Goal: Task Accomplishment & Management: Use online tool/utility

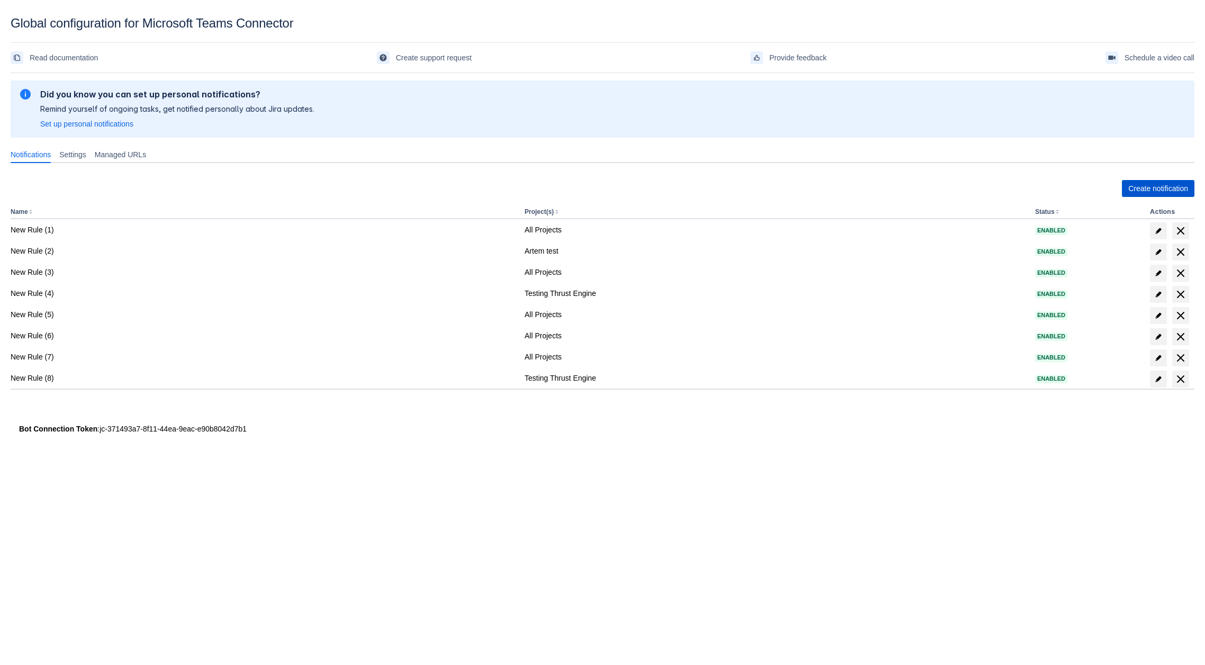
click at [1149, 193] on span "Create notification" at bounding box center [1158, 188] width 60 height 17
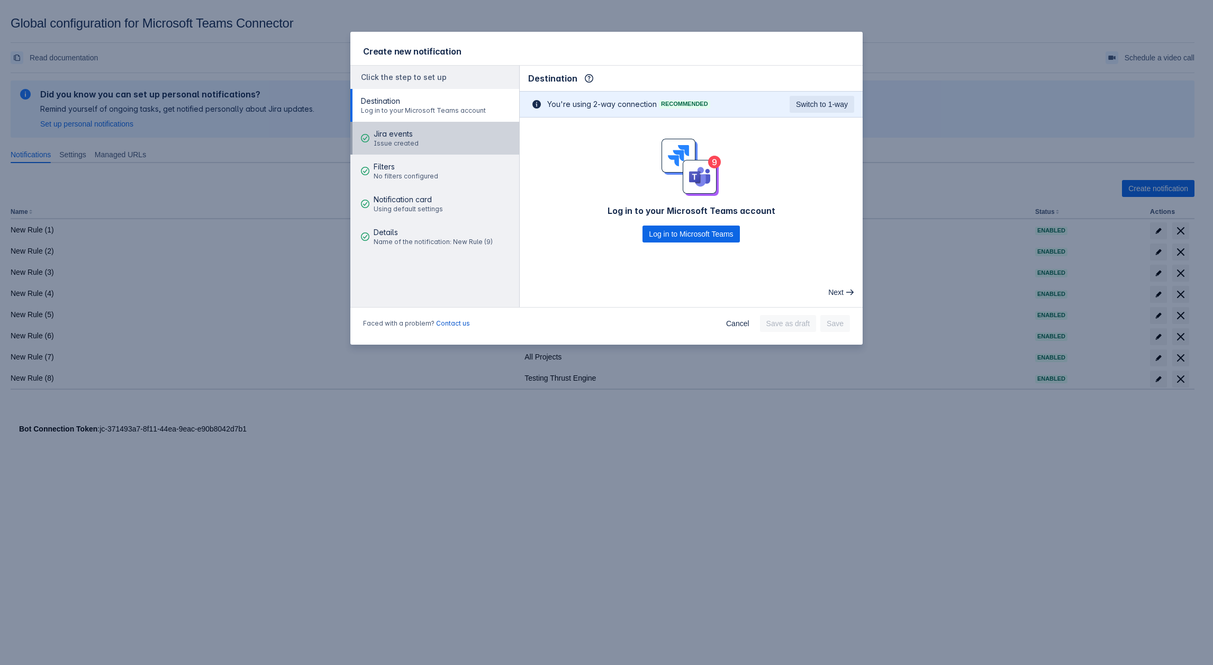
click at [421, 140] on button "Jira events Issue created" at bounding box center [434, 138] width 169 height 33
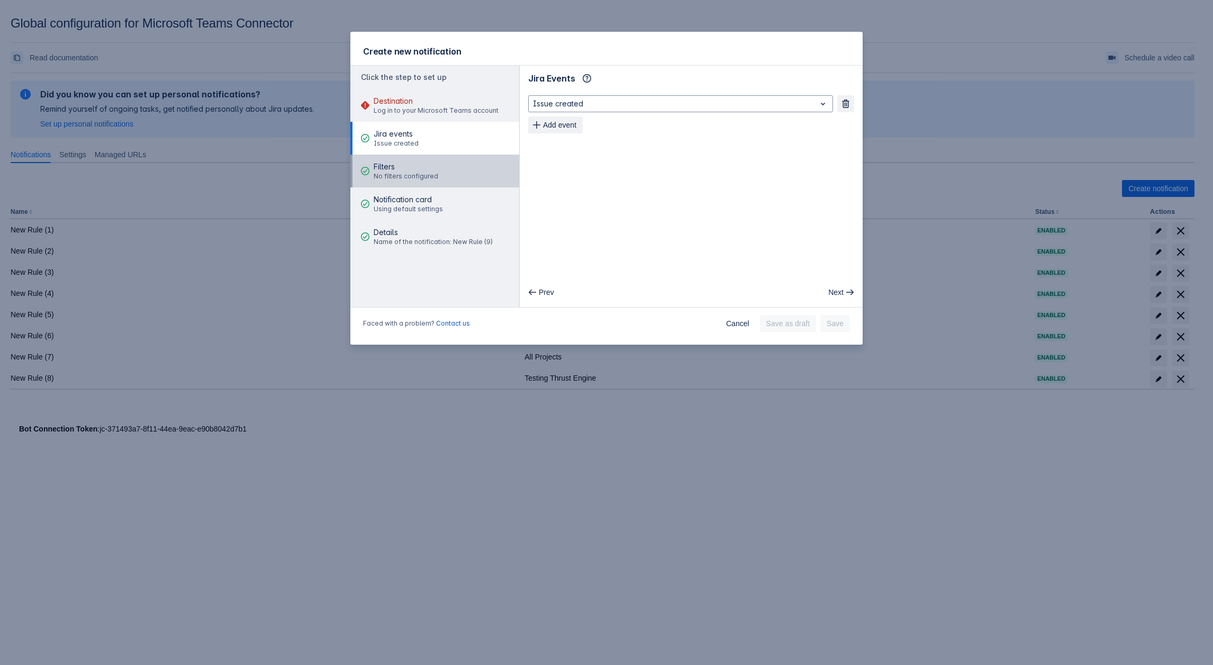
click at [422, 167] on span "Filters" at bounding box center [406, 166] width 65 height 11
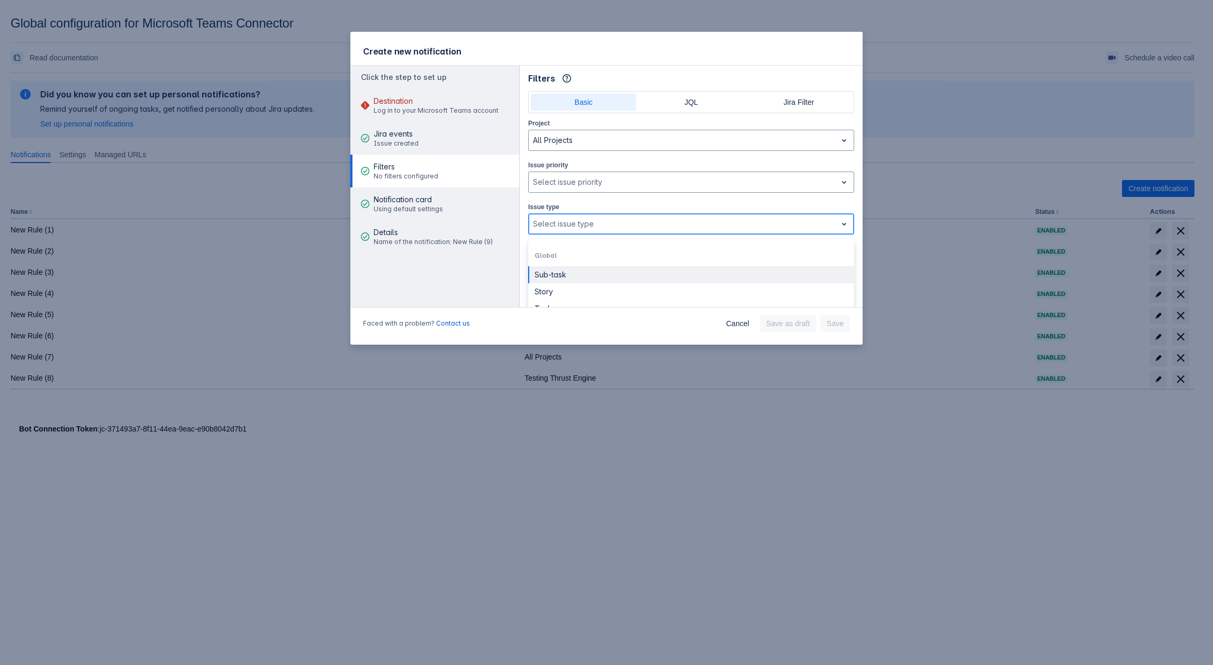
click at [564, 218] on div at bounding box center [683, 223] width 300 height 13
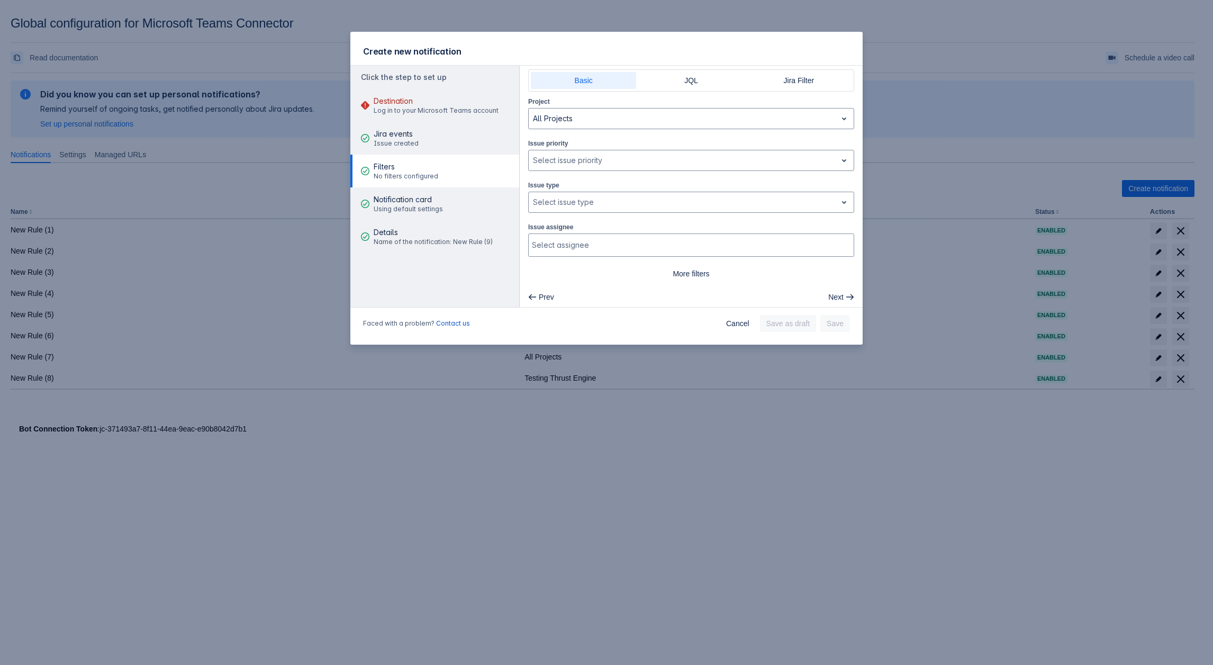
scroll to position [24, 0]
click at [591, 198] on div at bounding box center [683, 199] width 300 height 13
click at [583, 232] on div "Subtask" at bounding box center [691, 234] width 326 height 17
click at [612, 199] on div at bounding box center [706, 199] width 232 height 13
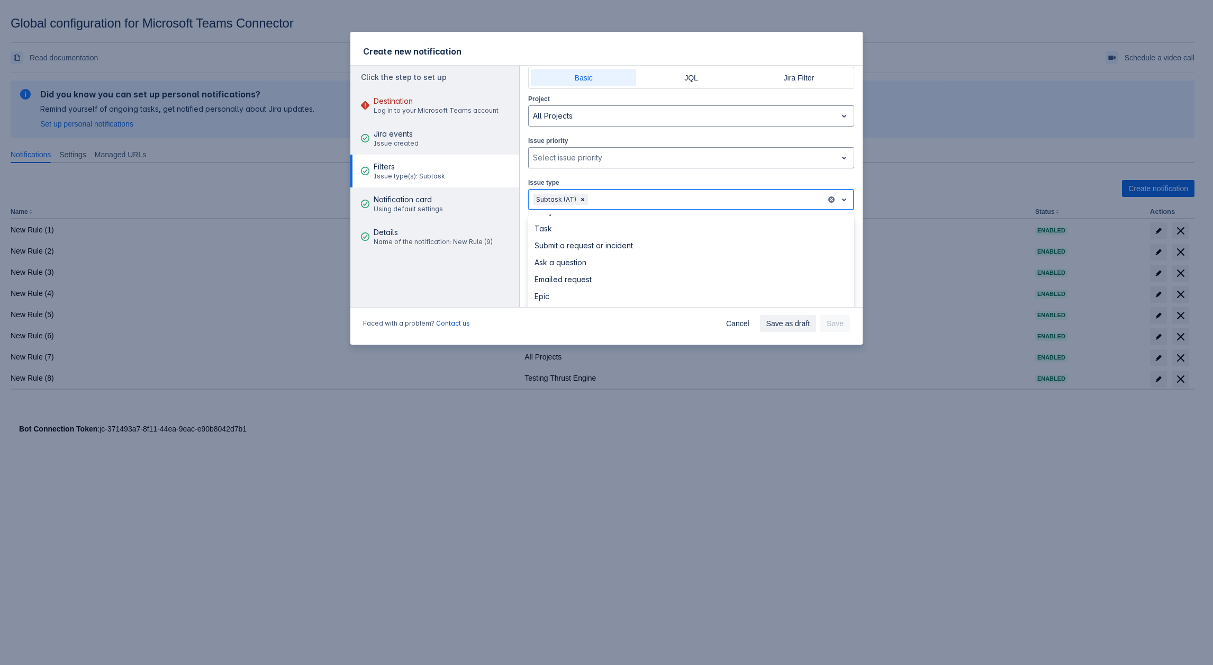
scroll to position [55, 0]
click at [611, 249] on div "Submit a request or incident" at bounding box center [691, 246] width 326 height 17
click at [721, 194] on div at bounding box center [758, 199] width 127 height 13
click at [588, 279] on div "Subtask" at bounding box center [691, 278] width 326 height 17
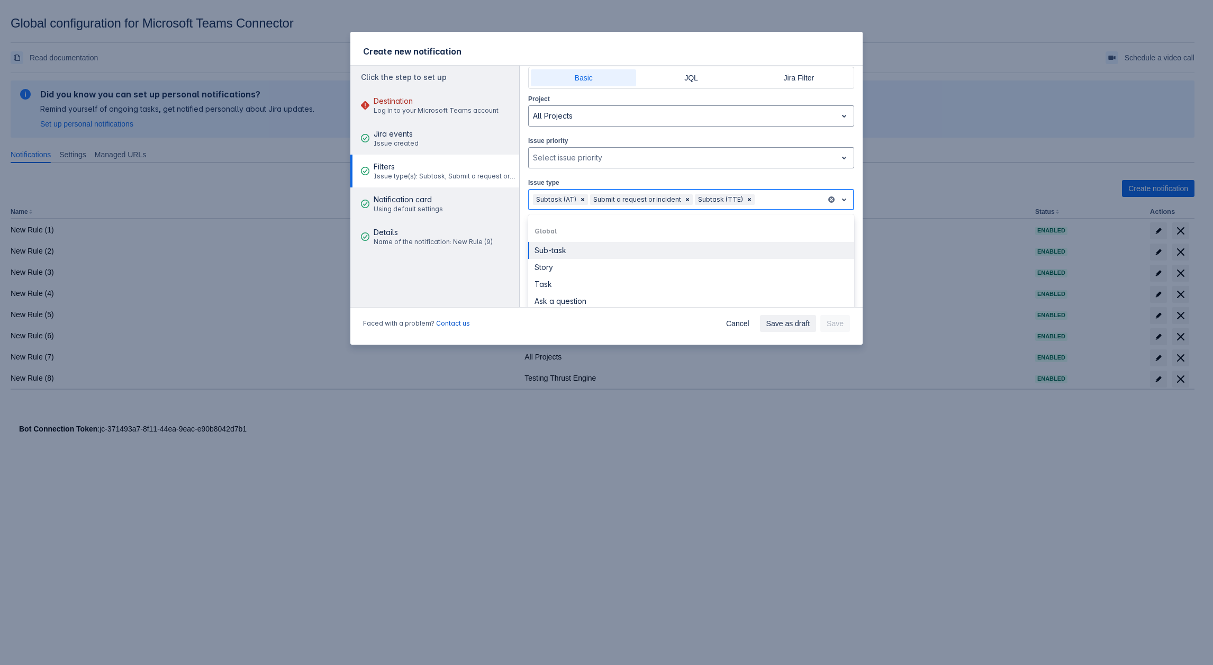
click at [769, 193] on div at bounding box center [789, 199] width 65 height 13
click at [784, 202] on div at bounding box center [789, 199] width 65 height 13
click at [757, 195] on div at bounding box center [789, 199] width 65 height 13
click at [777, 210] on div "Project All Projects Issue priority , multiple selections available, Select iss…" at bounding box center [691, 186] width 326 height 186
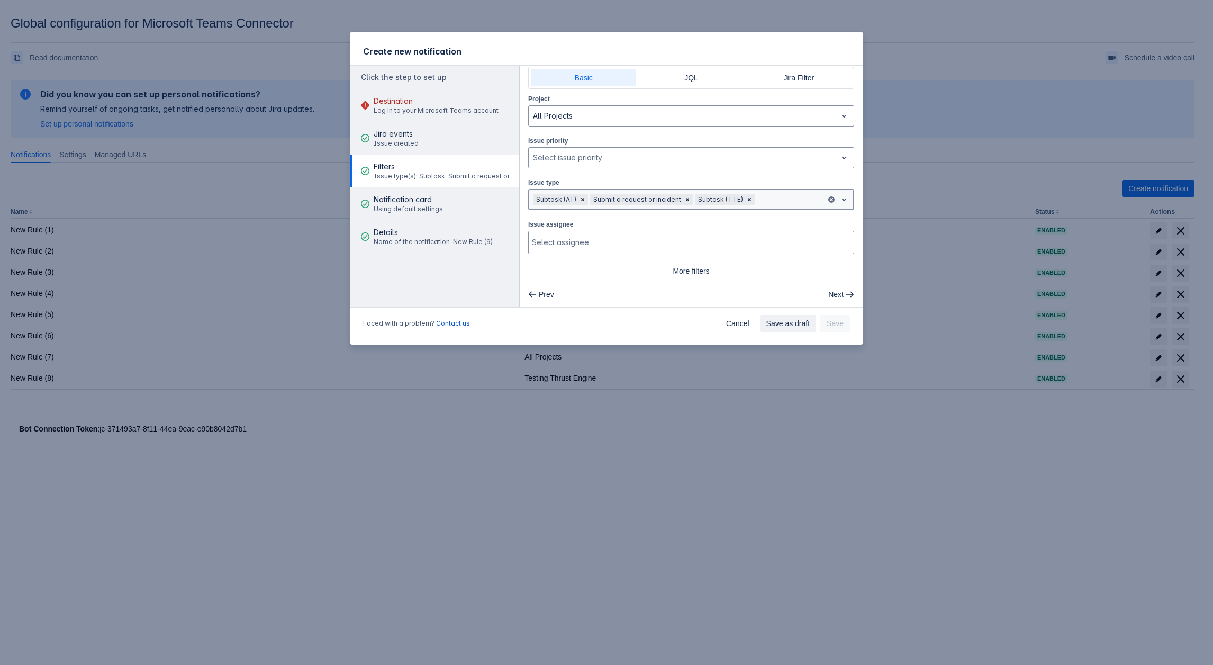
click at [772, 202] on div at bounding box center [789, 199] width 65 height 13
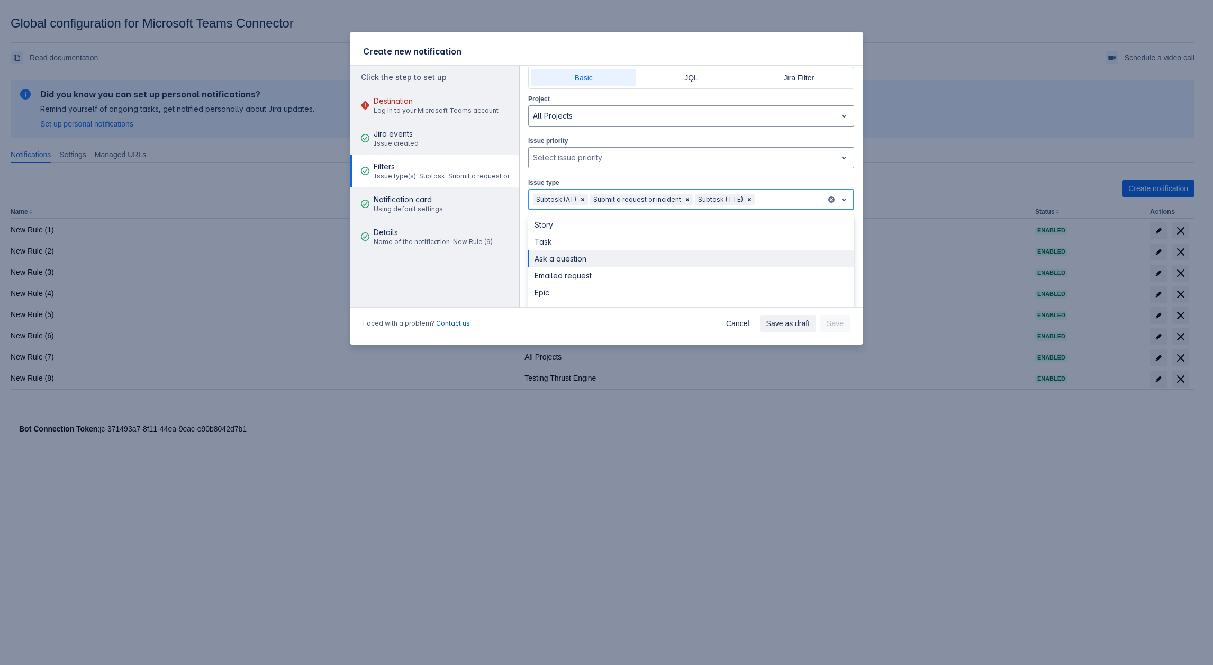
scroll to position [106, 0]
click at [772, 197] on div at bounding box center [789, 199] width 65 height 13
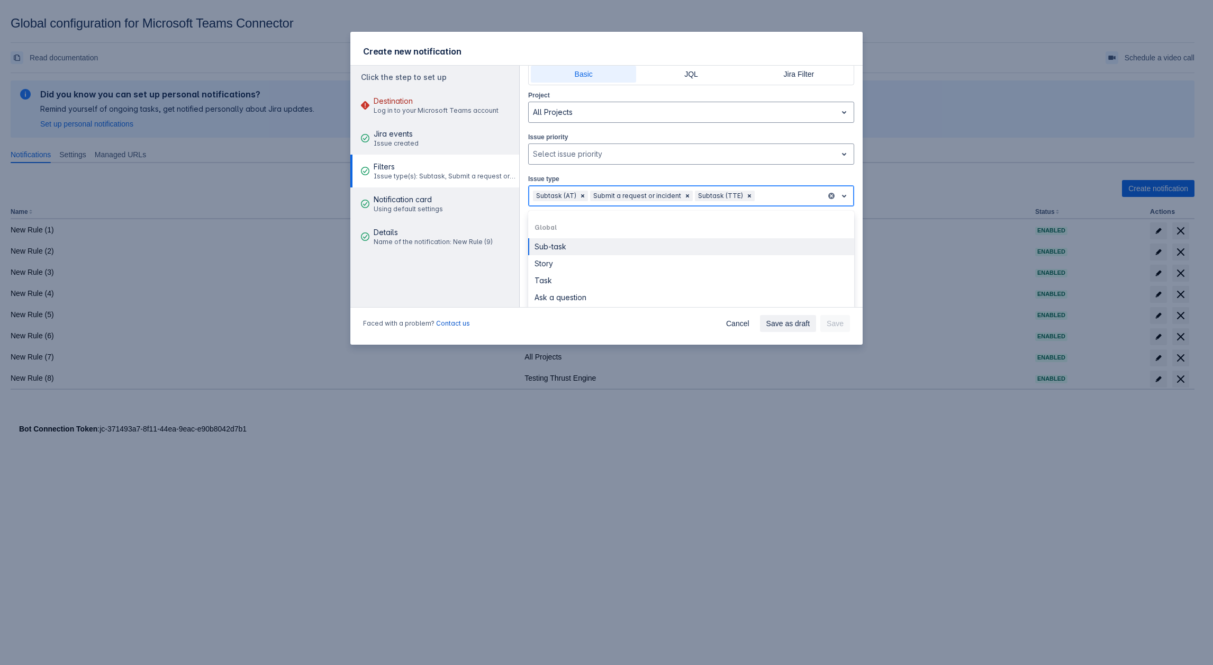
click at [767, 201] on div "Subtask (AT) Submit a request or incident Subtask (TTE)" at bounding box center [677, 195] width 297 height 17
click at [762, 201] on div "Subtask (AT) Submit a request or incident Subtask (TTE)" at bounding box center [677, 197] width 297 height 17
click at [546, 283] on div "Task" at bounding box center [691, 291] width 326 height 17
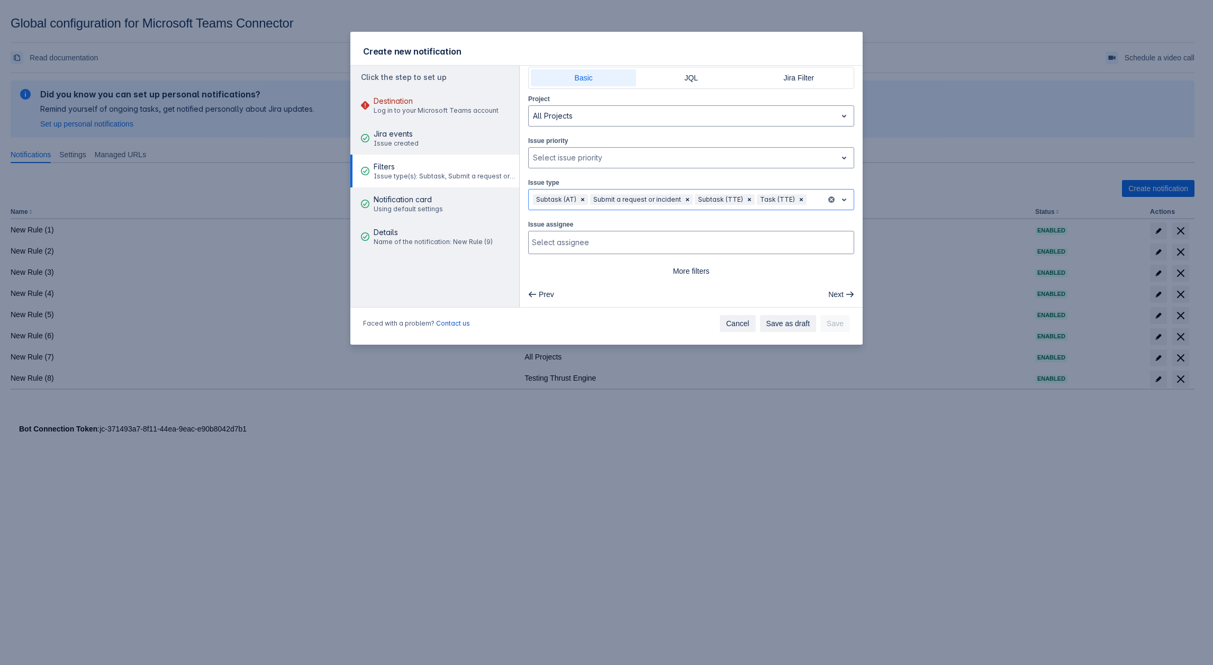
click at [744, 319] on span "Cancel" at bounding box center [737, 323] width 23 height 17
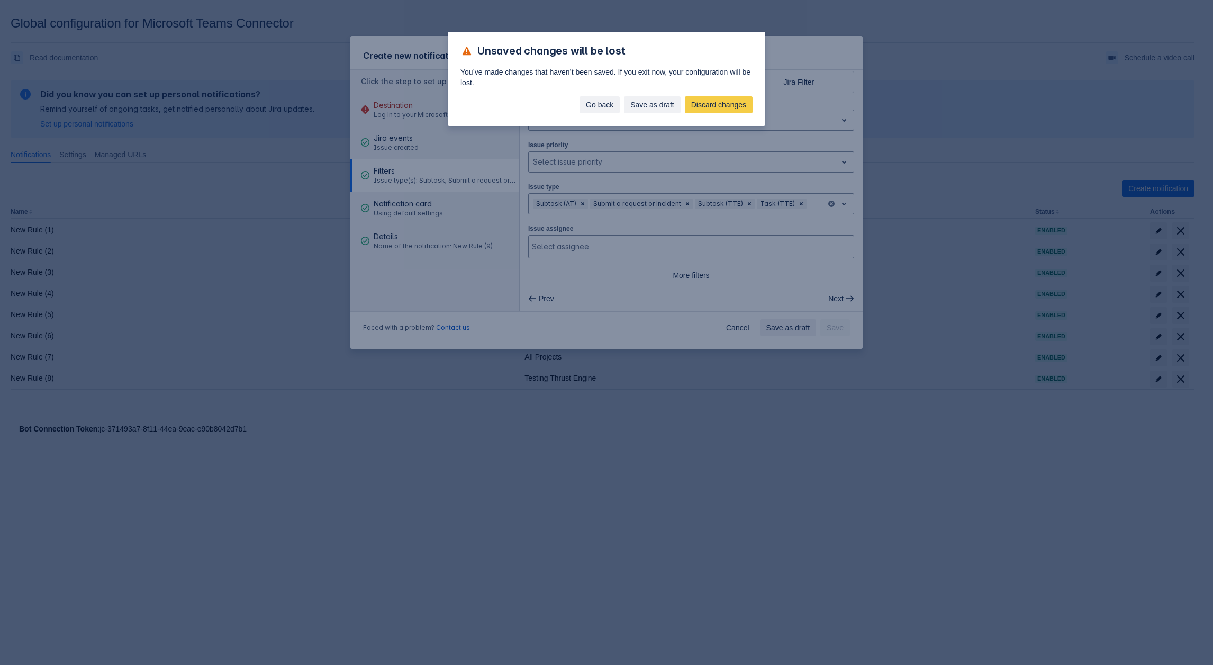
click at [591, 101] on span "Go back" at bounding box center [600, 104] width 28 height 17
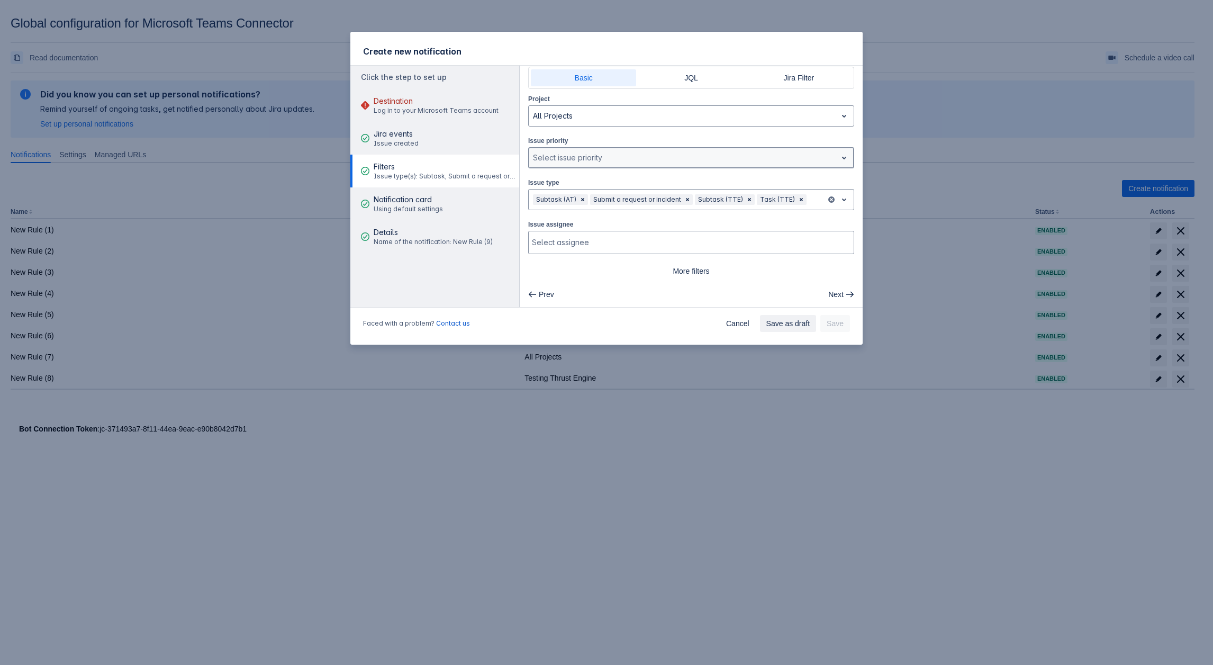
click at [599, 150] on div "Select issue priority" at bounding box center [683, 157] width 308 height 17
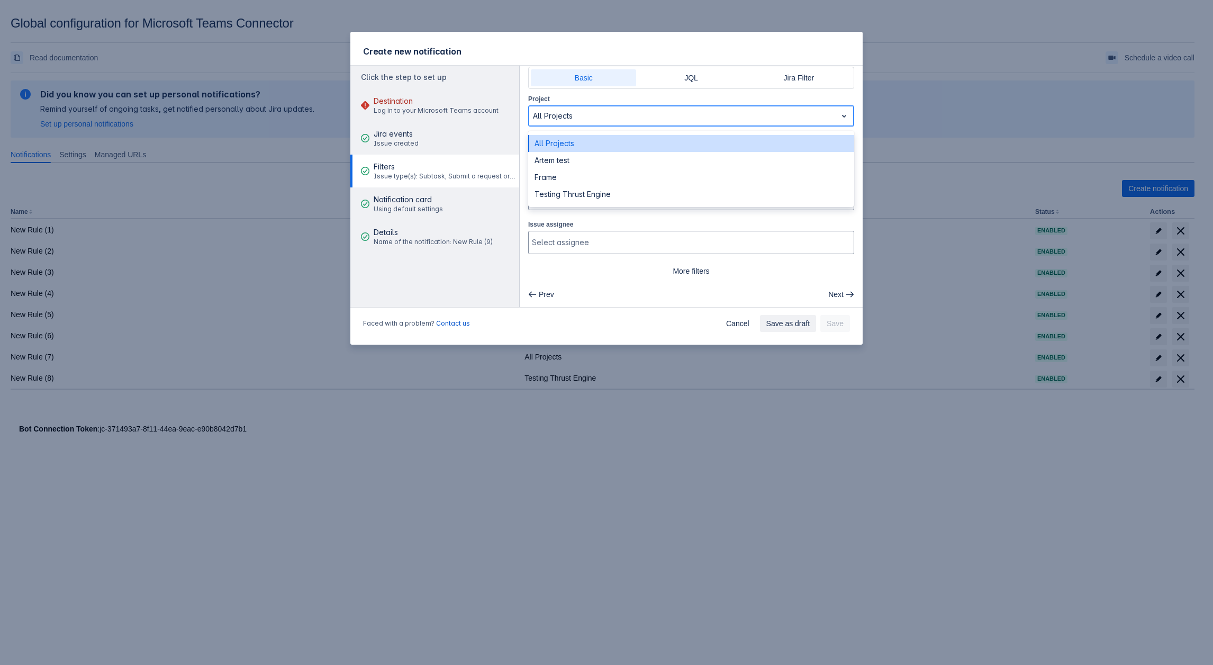
click at [617, 123] on div "All Projects" at bounding box center [683, 115] width 308 height 17
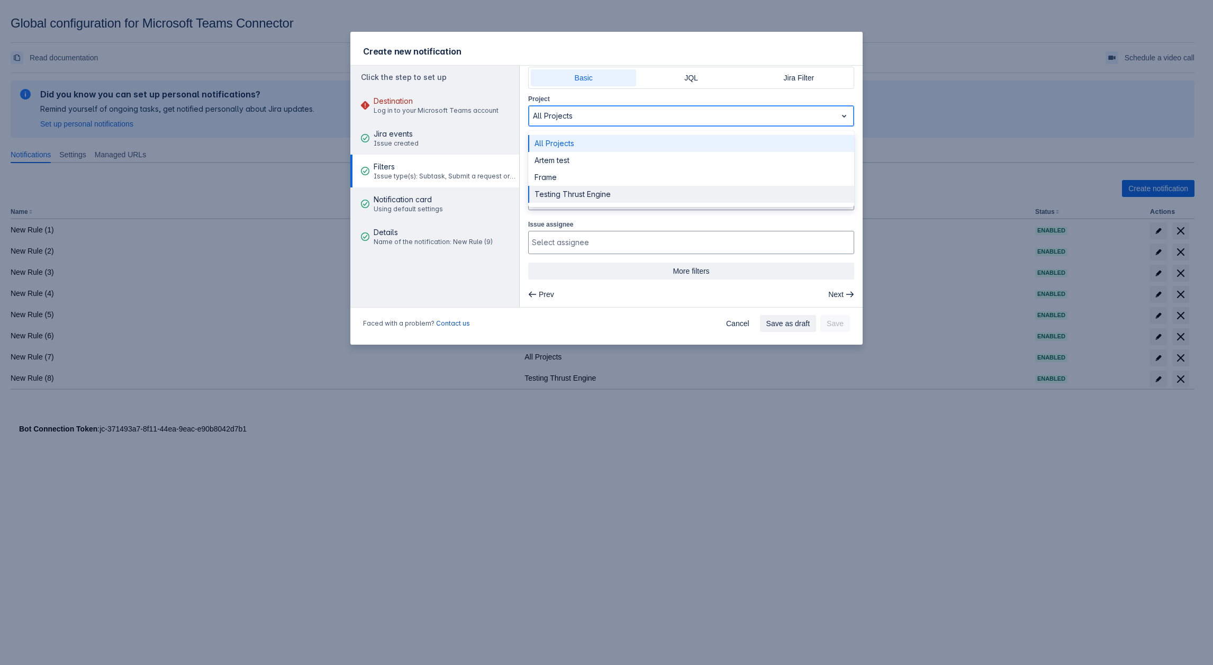
click at [674, 267] on span "More filters" at bounding box center [690, 270] width 313 height 17
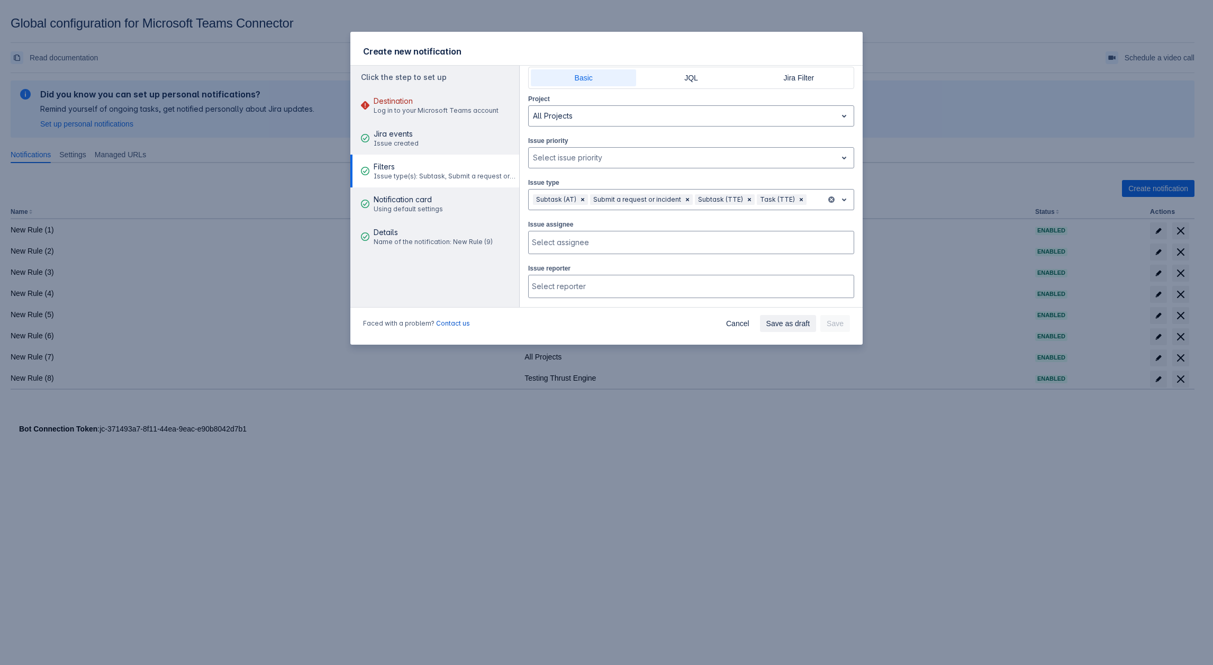
click at [539, 303] on div "Project All Projects Issue priority , multiple selections available, Select iss…" at bounding box center [691, 366] width 326 height 547
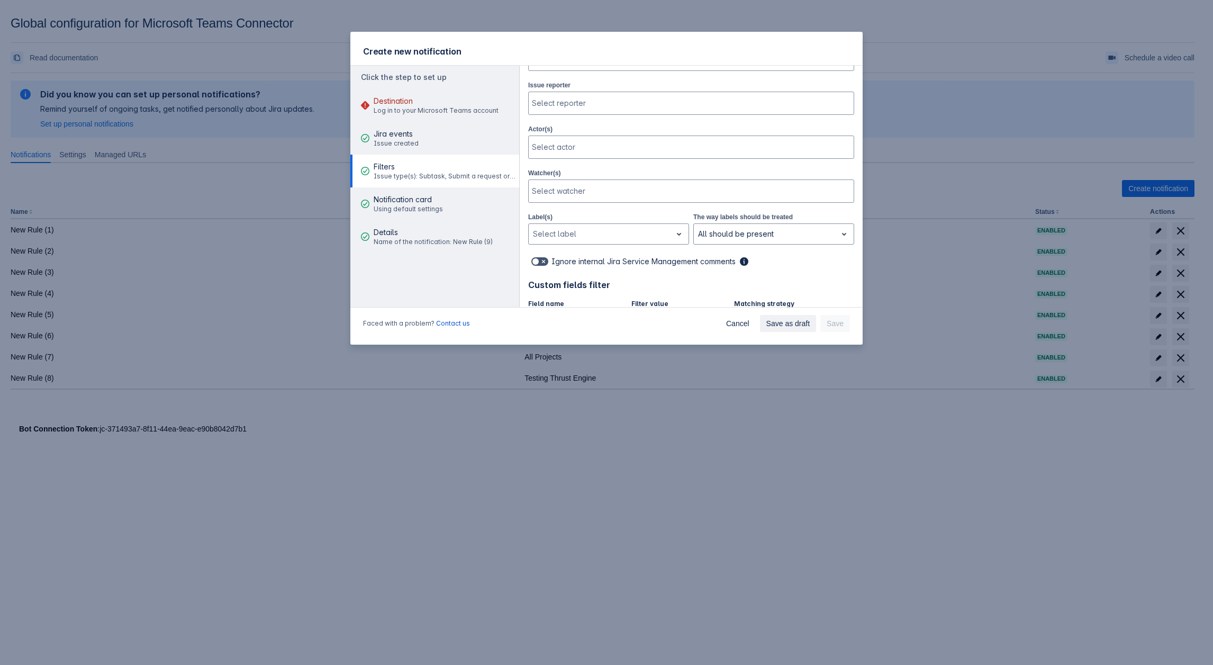
scroll to position [77, 0]
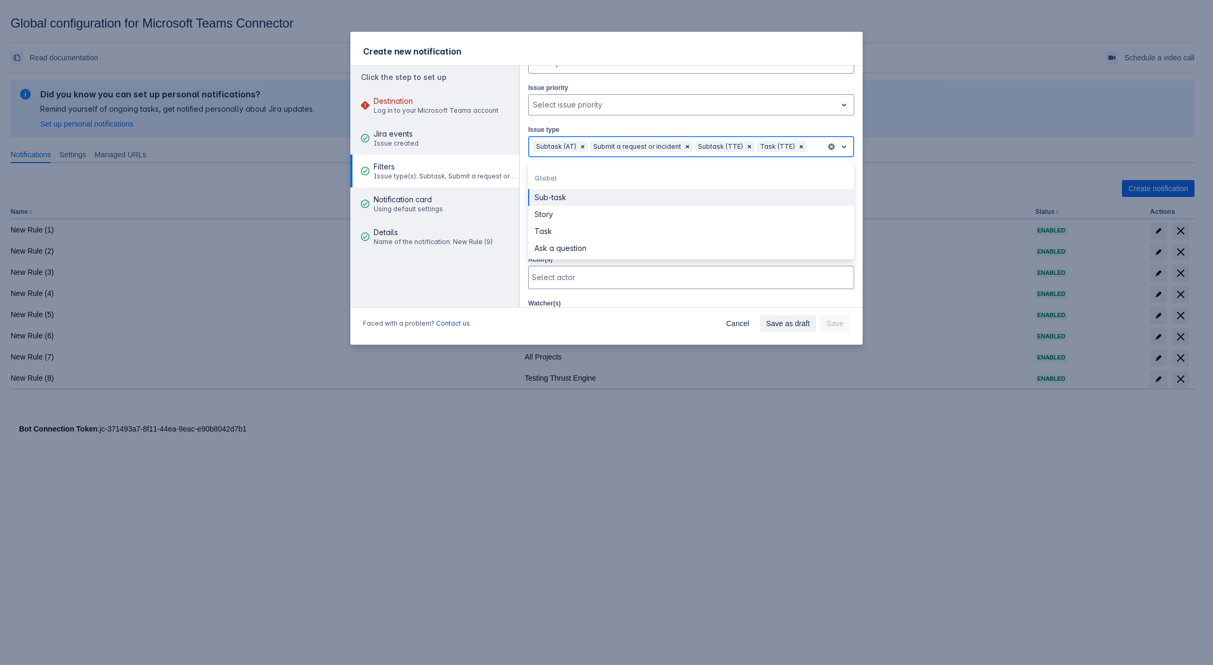
click at [809, 148] on div at bounding box center [815, 146] width 13 height 13
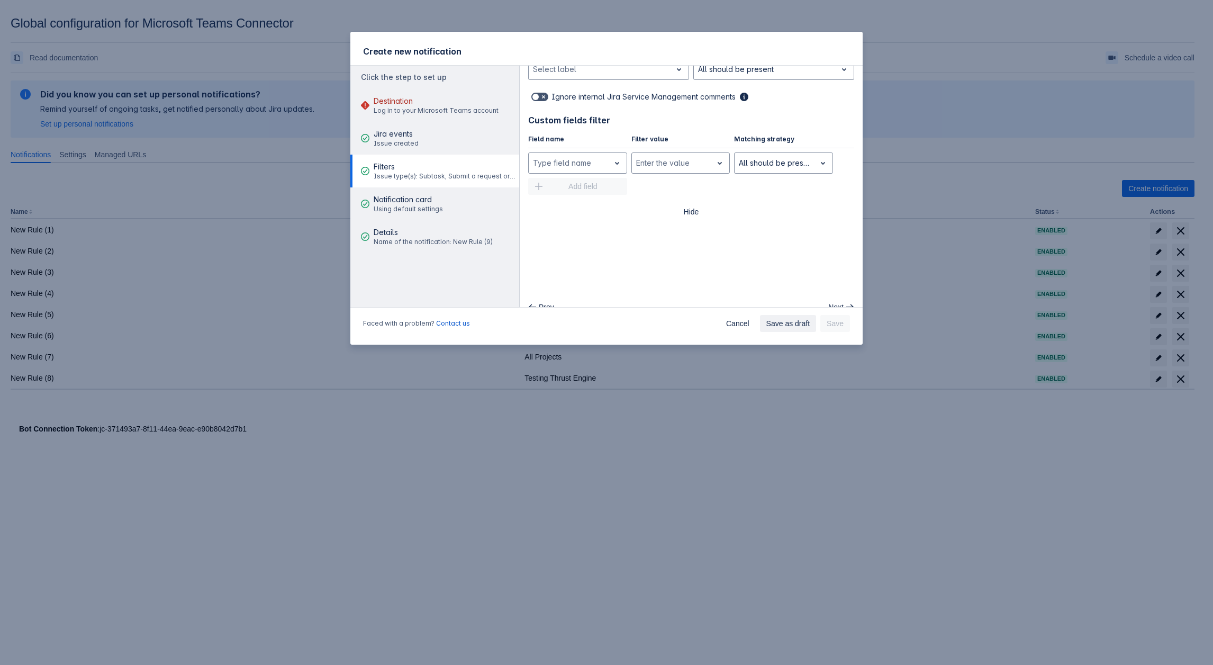
scroll to position [383, 0]
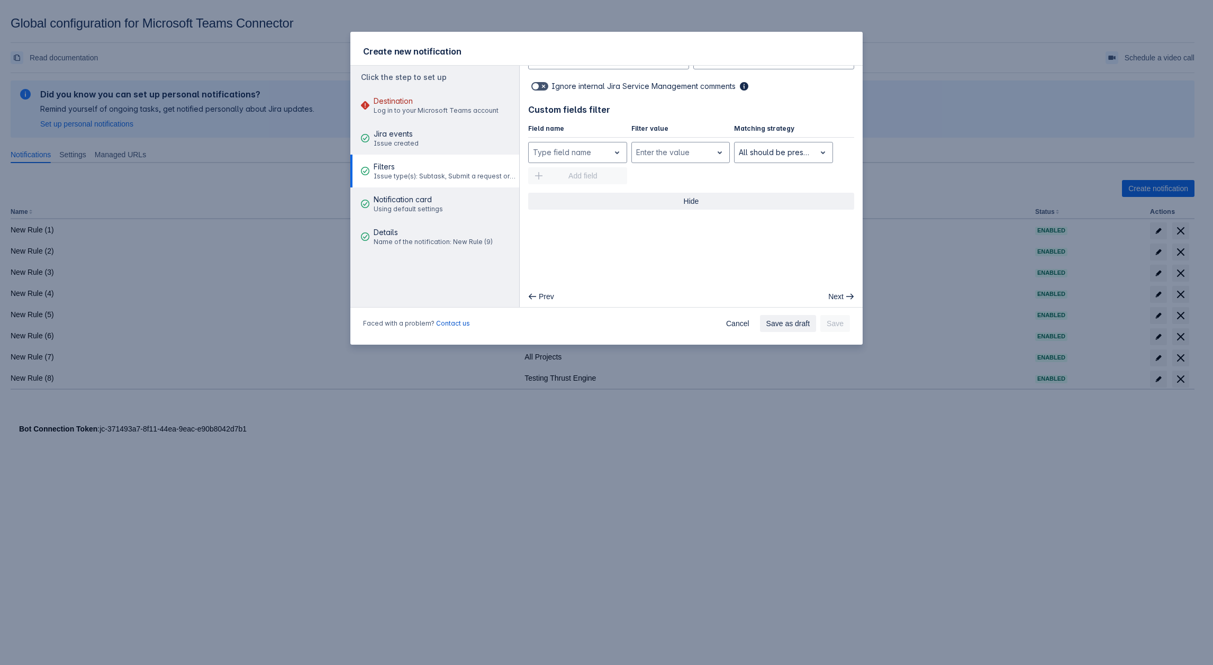
click at [683, 197] on span "Hide" at bounding box center [690, 201] width 313 height 17
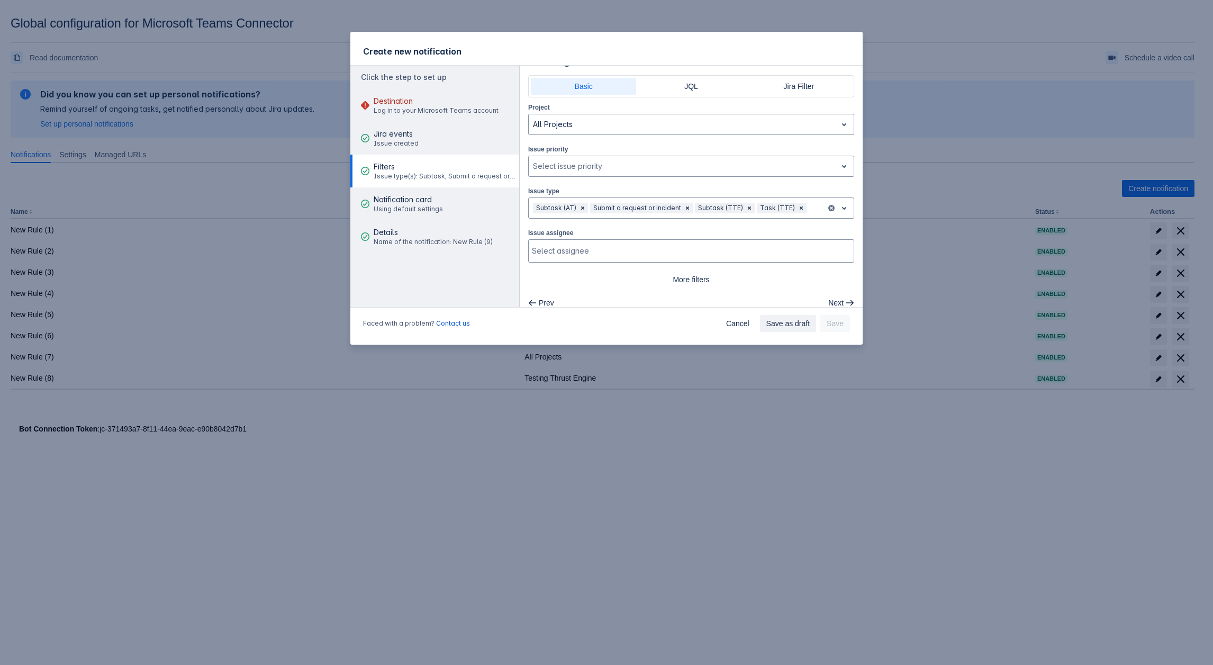
scroll to position [24, 0]
click at [842, 192] on div at bounding box center [844, 199] width 15 height 19
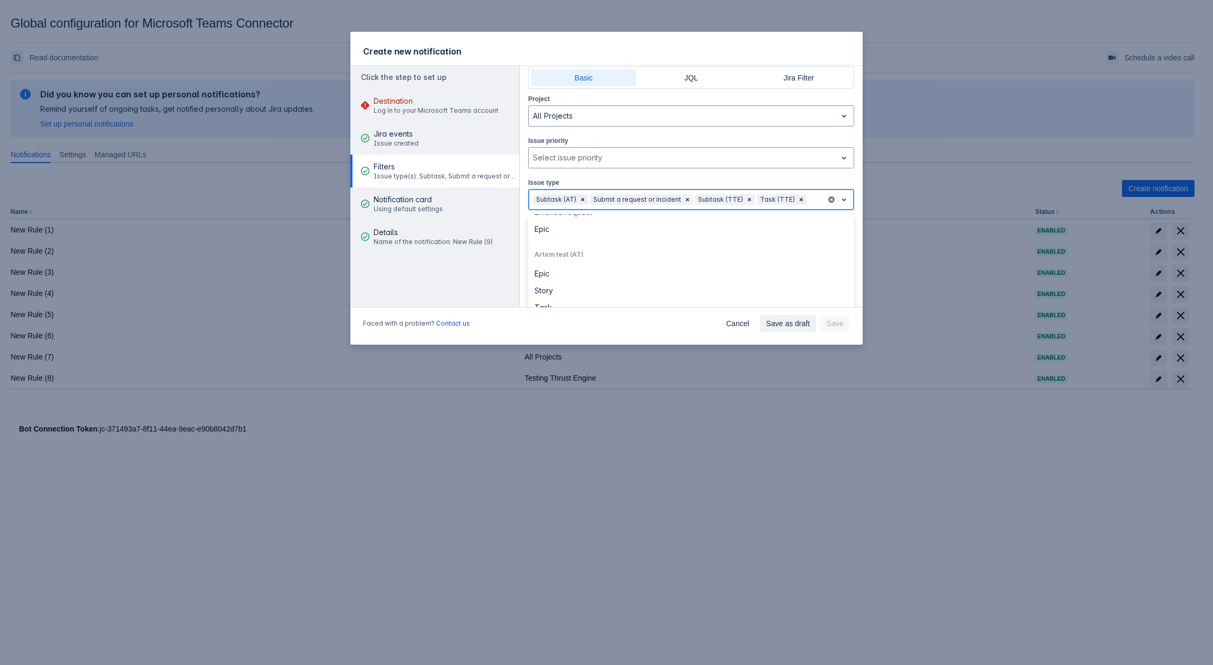
scroll to position [162, 0]
click at [809, 198] on div at bounding box center [815, 199] width 13 height 13
click at [853, 235] on div "Basic JQL Jira Filter Project All Projects Issue priority , multiple selections…" at bounding box center [691, 173] width 343 height 213
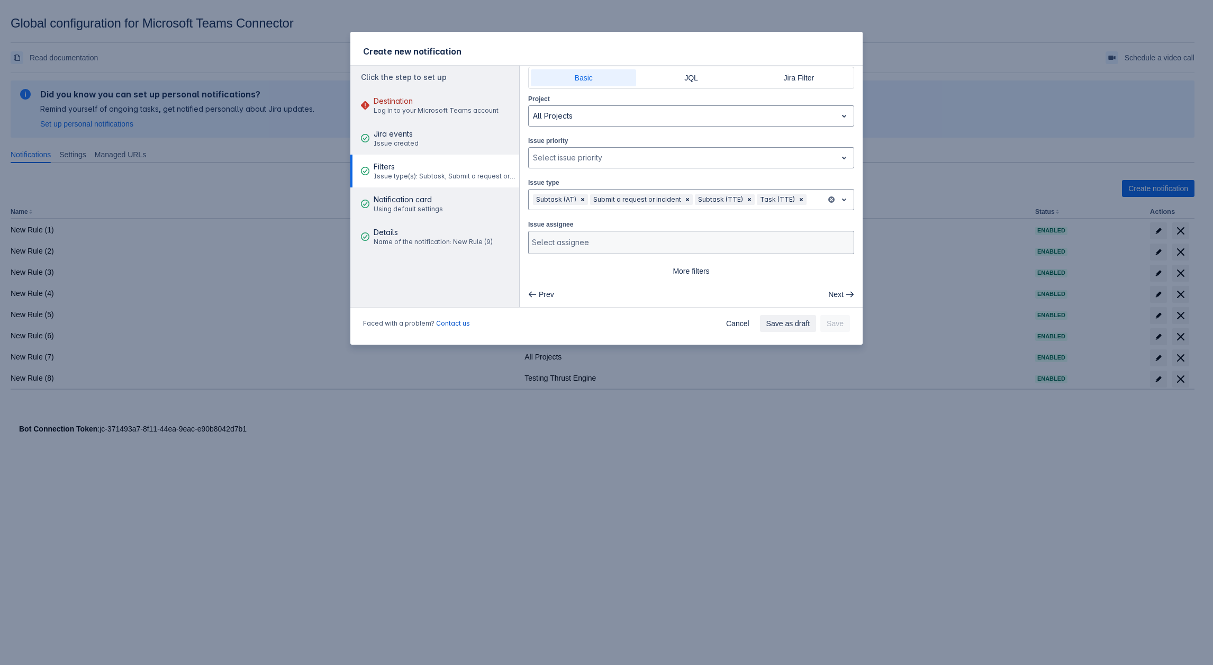
drag, startPoint x: 727, startPoint y: 274, endPoint x: 667, endPoint y: 244, distance: 67.2
click at [727, 274] on span "More filters" at bounding box center [690, 270] width 313 height 17
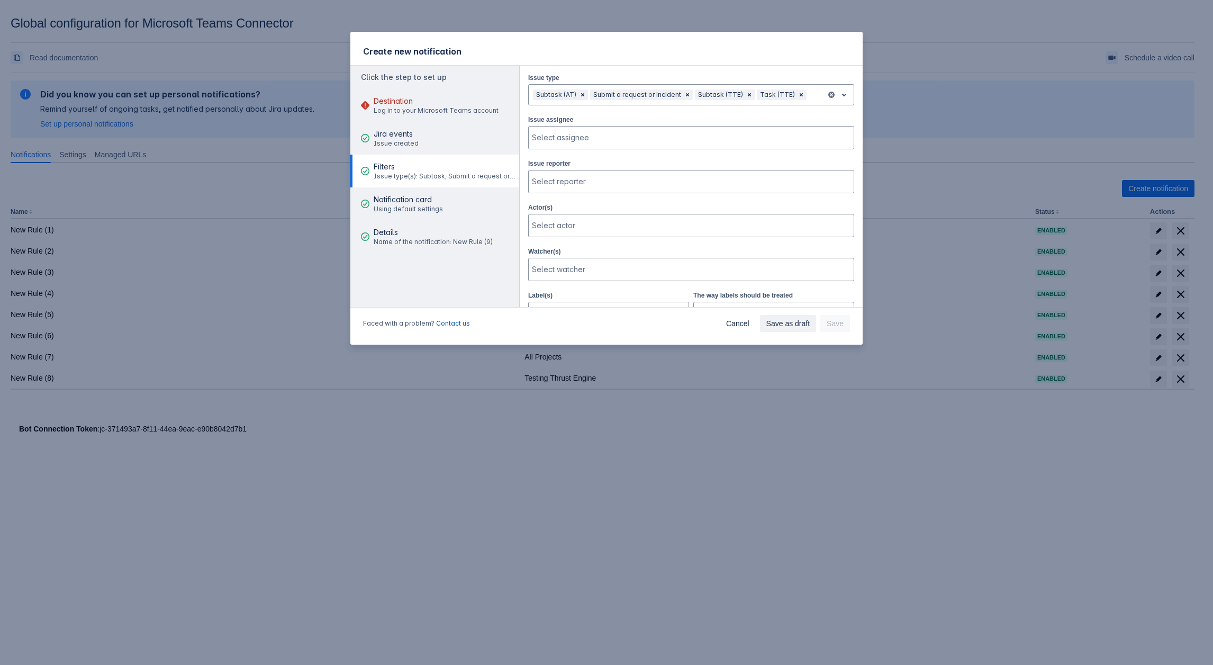
scroll to position [130, 0]
click at [669, 91] on div "Submit a request or incident" at bounding box center [636, 93] width 92 height 11
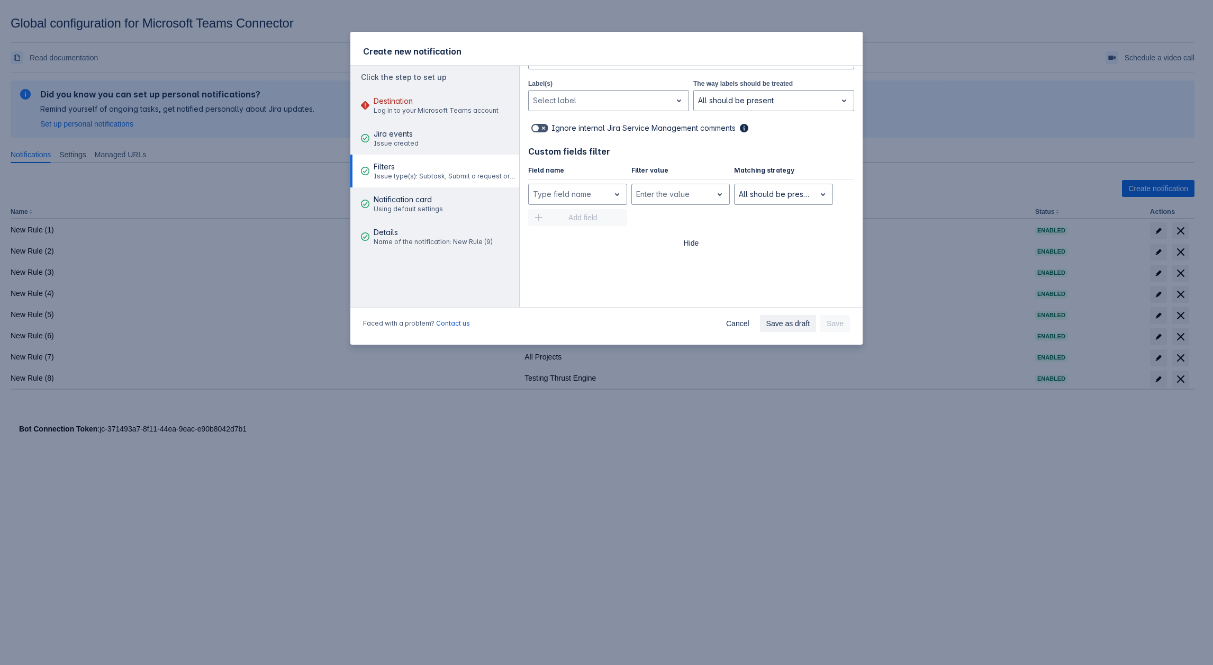
scroll to position [342, 0]
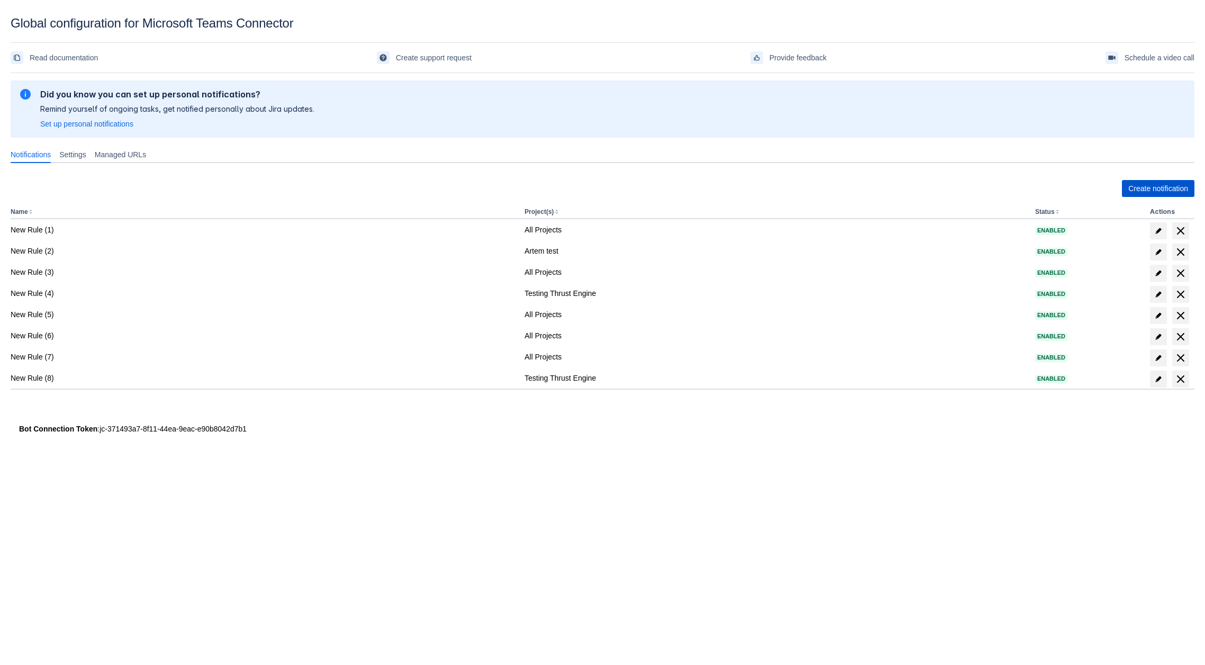
click at [1154, 183] on span "Create notification" at bounding box center [1158, 188] width 60 height 17
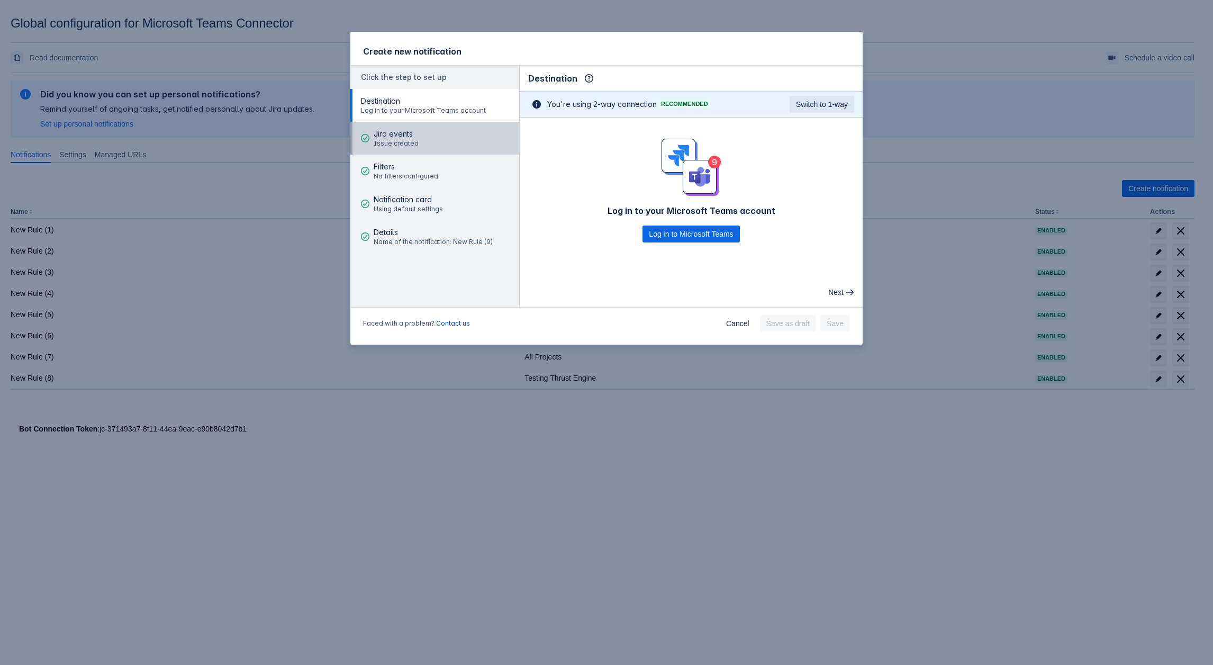
click at [389, 137] on span "Jira events" at bounding box center [396, 134] width 45 height 11
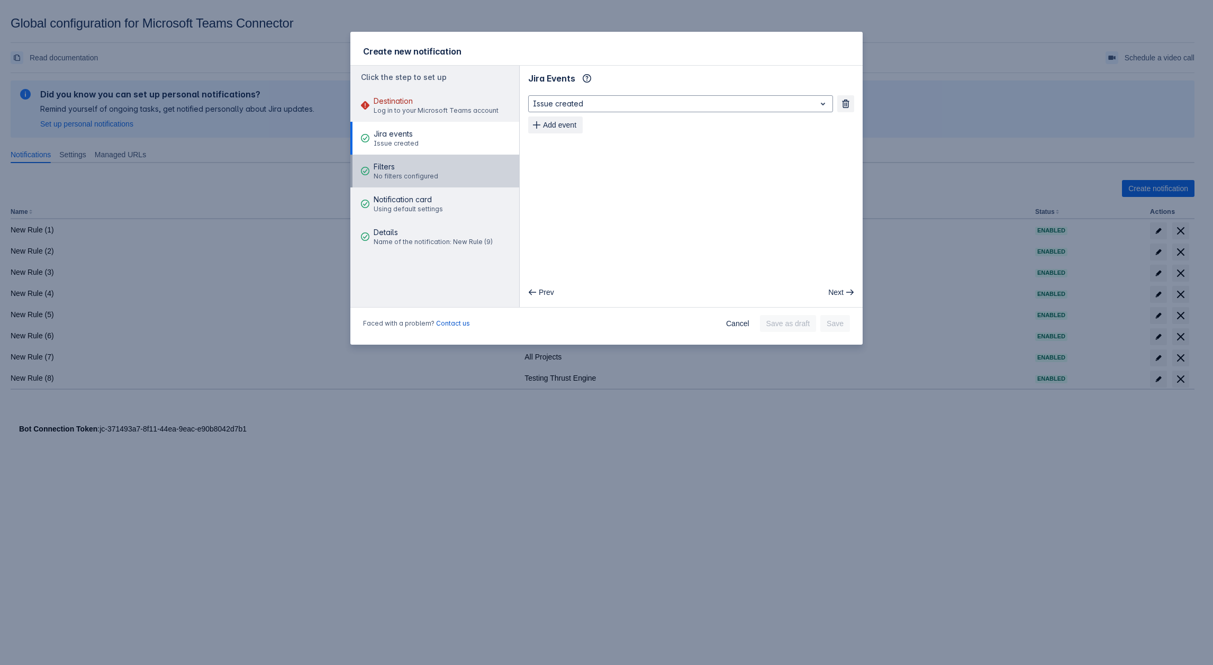
click at [397, 158] on div "Filters No filters configured" at bounding box center [406, 171] width 65 height 32
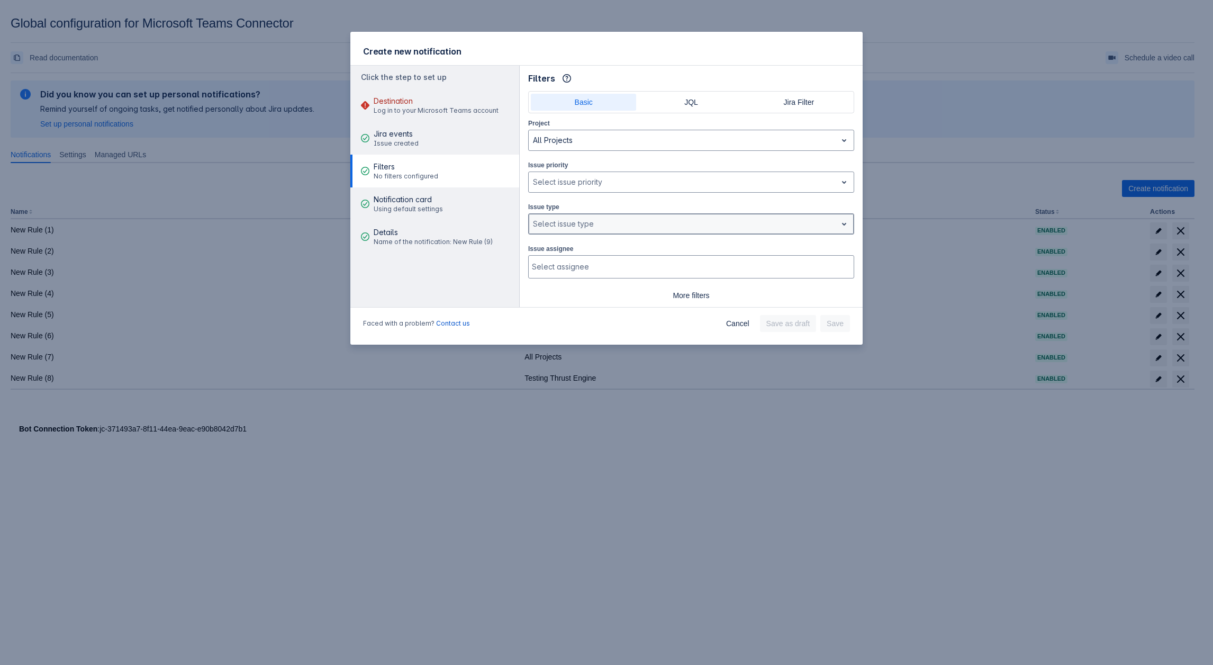
click at [602, 224] on div at bounding box center [683, 223] width 300 height 13
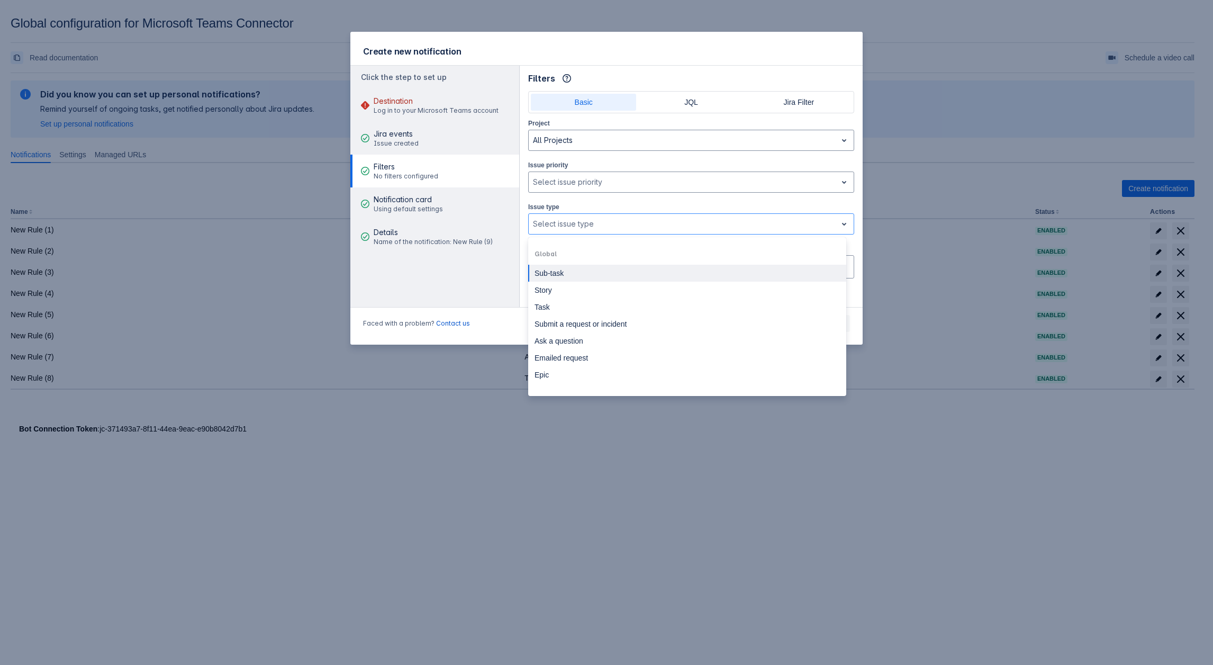
click at [837, 201] on div "Issue type Option Sub-task, Global group, item 1 out of 7. All in all 14 result…" at bounding box center [691, 217] width 326 height 33
click at [595, 217] on div at bounding box center [683, 223] width 300 height 13
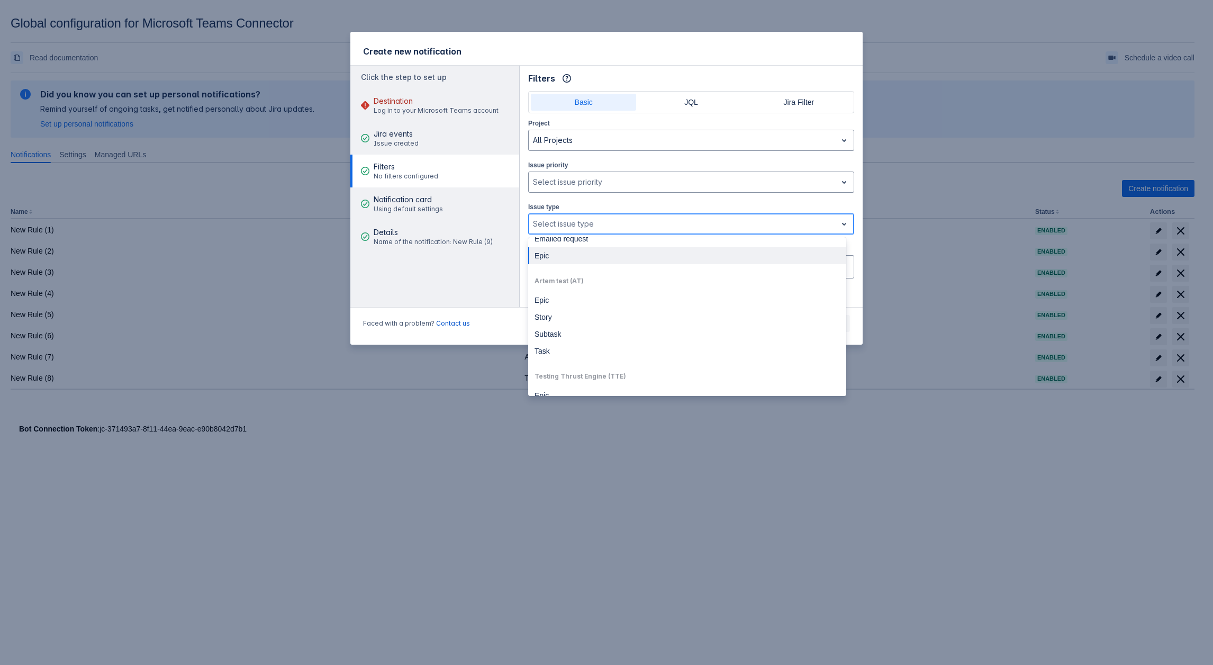
scroll to position [169, 0]
click at [569, 184] on div at bounding box center [683, 182] width 300 height 13
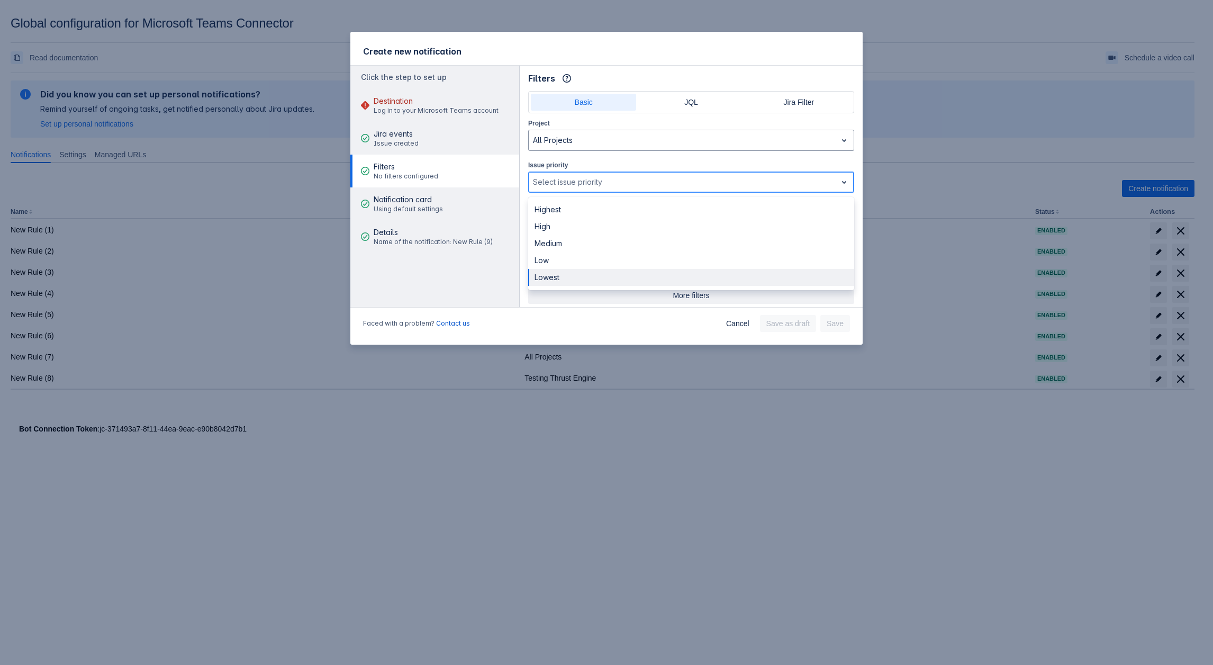
click at [678, 296] on span "More filters" at bounding box center [690, 295] width 313 height 17
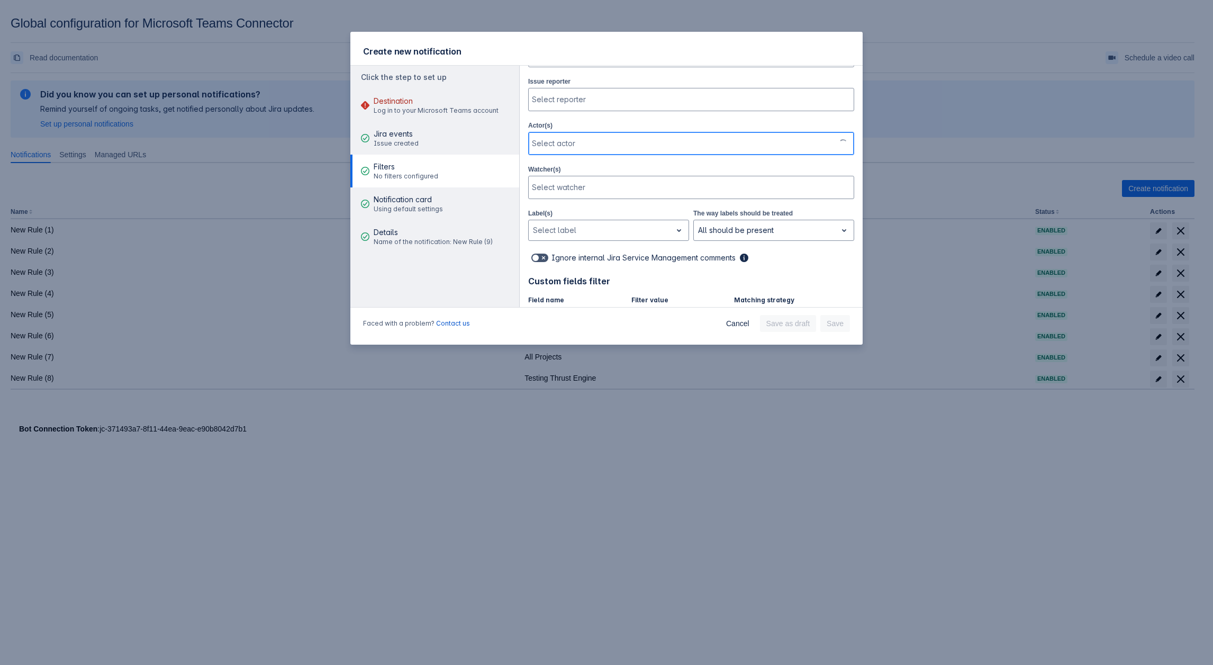
click at [561, 139] on div at bounding box center [682, 143] width 300 height 11
click at [525, 214] on div "Basic JQL Jira Filter Project All Projects Issue priority , multiple selections…" at bounding box center [691, 166] width 343 height 573
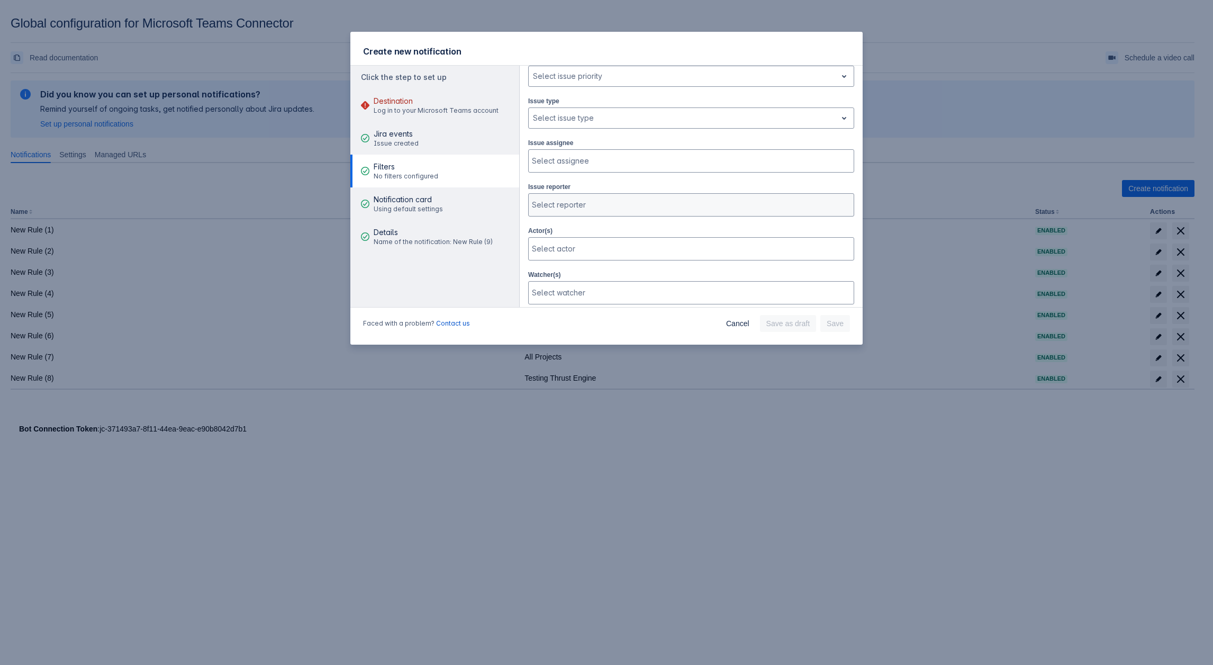
scroll to position [105, 0]
click at [583, 200] on div at bounding box center [690, 205] width 316 height 11
click at [588, 171] on div "Project All Projects Issue priority , multiple selections available, Select iss…" at bounding box center [691, 285] width 326 height 547
click at [577, 156] on div at bounding box center [690, 161] width 316 height 11
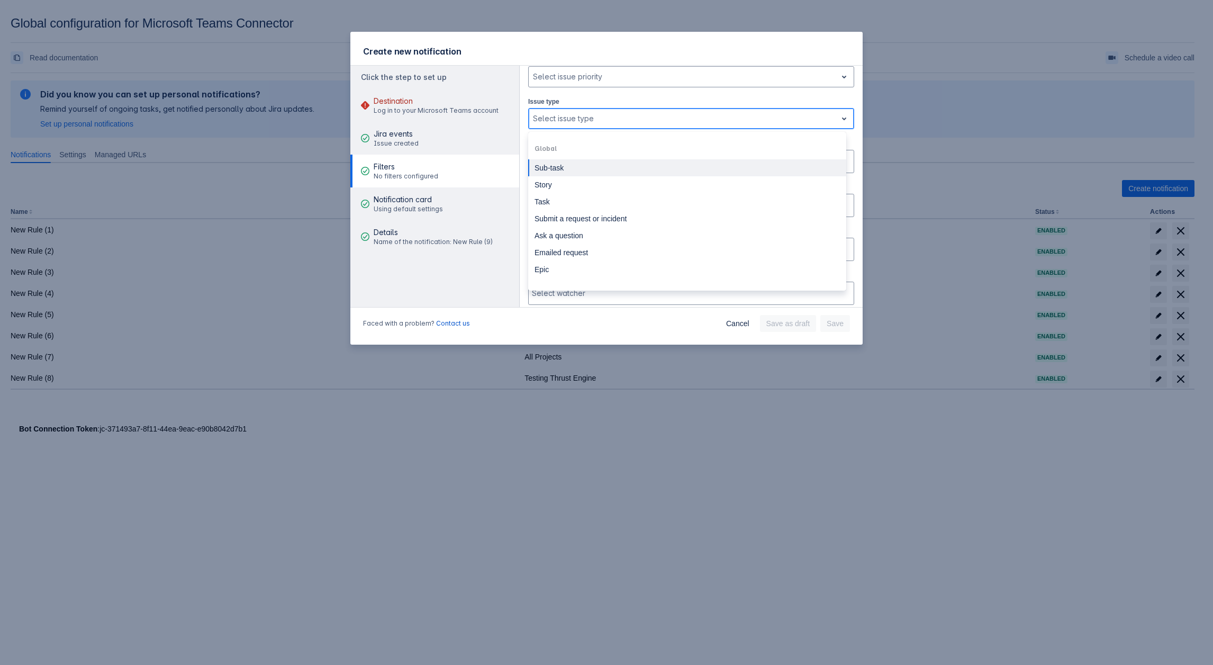
click at [575, 119] on div at bounding box center [683, 118] width 300 height 13
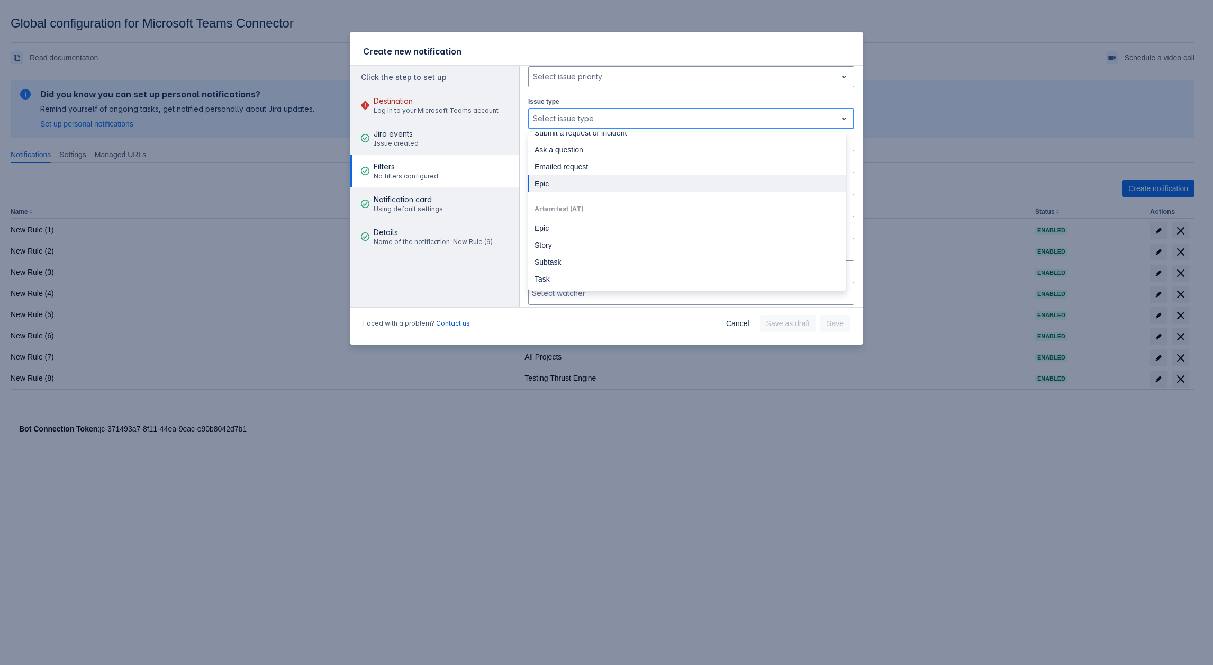
scroll to position [169, 0]
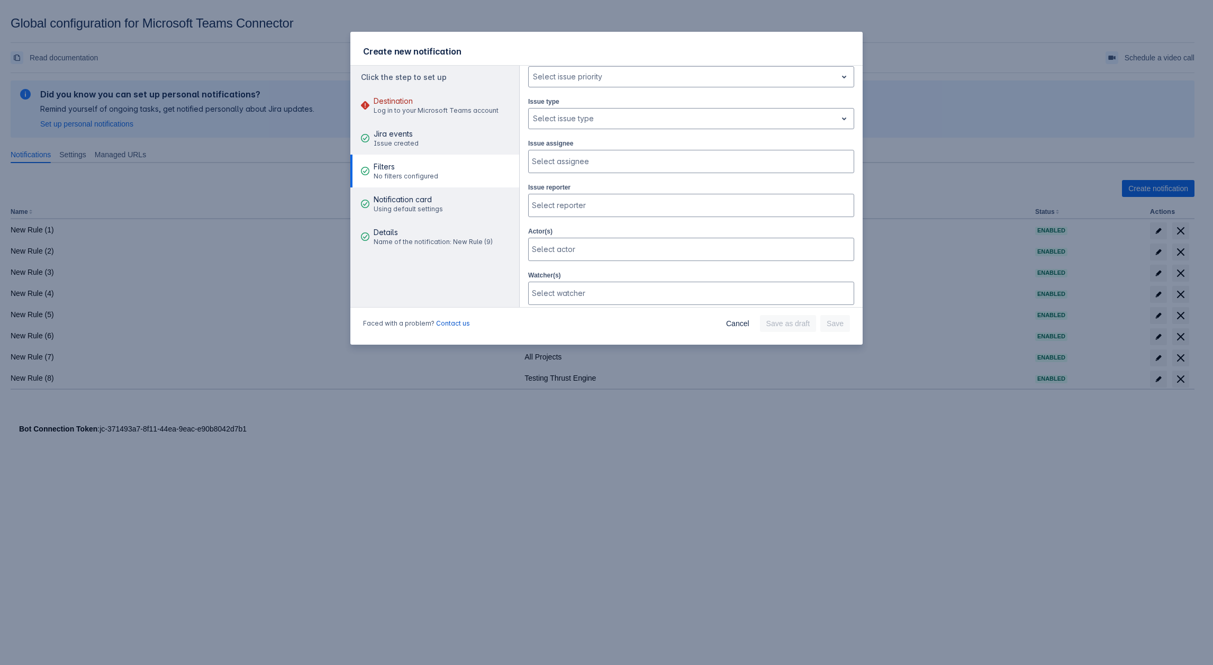
click at [479, 47] on div "Create new notification" at bounding box center [606, 49] width 512 height 34
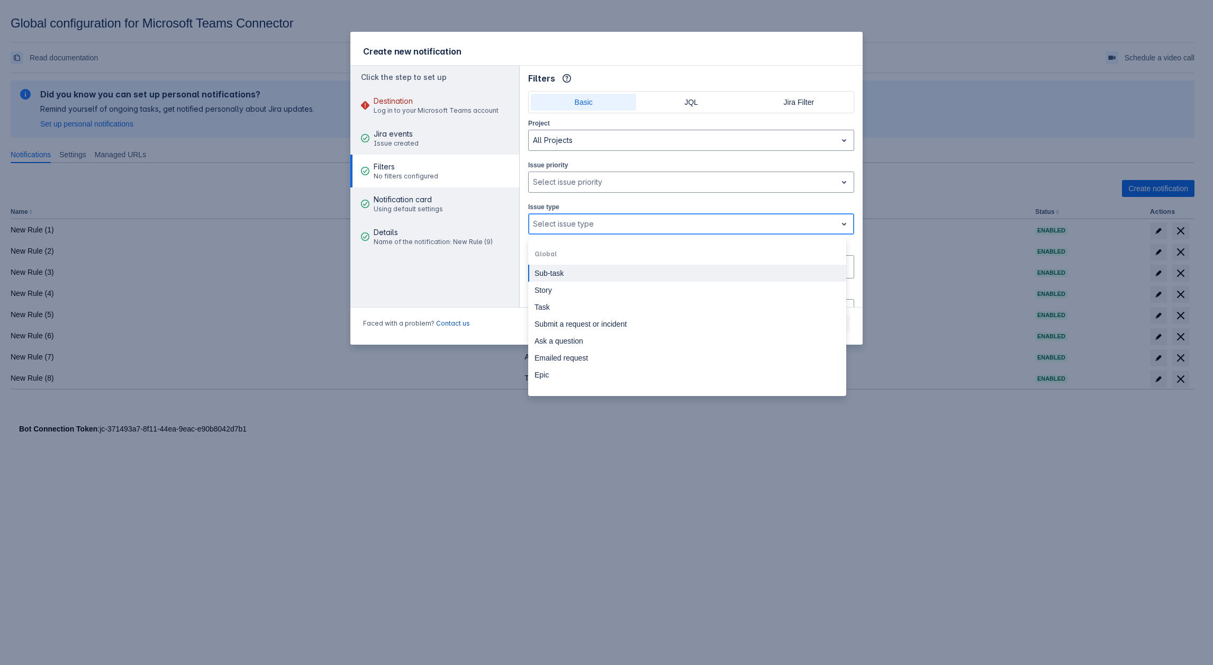
click at [563, 219] on div at bounding box center [683, 223] width 300 height 13
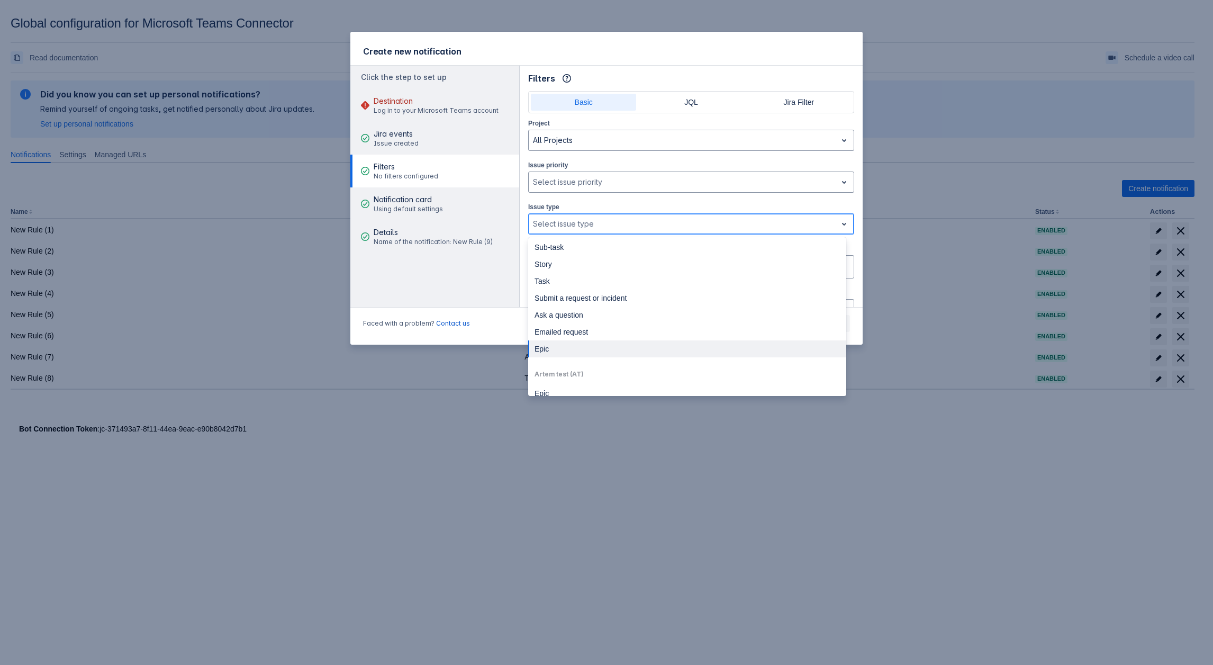
scroll to position [11, 0]
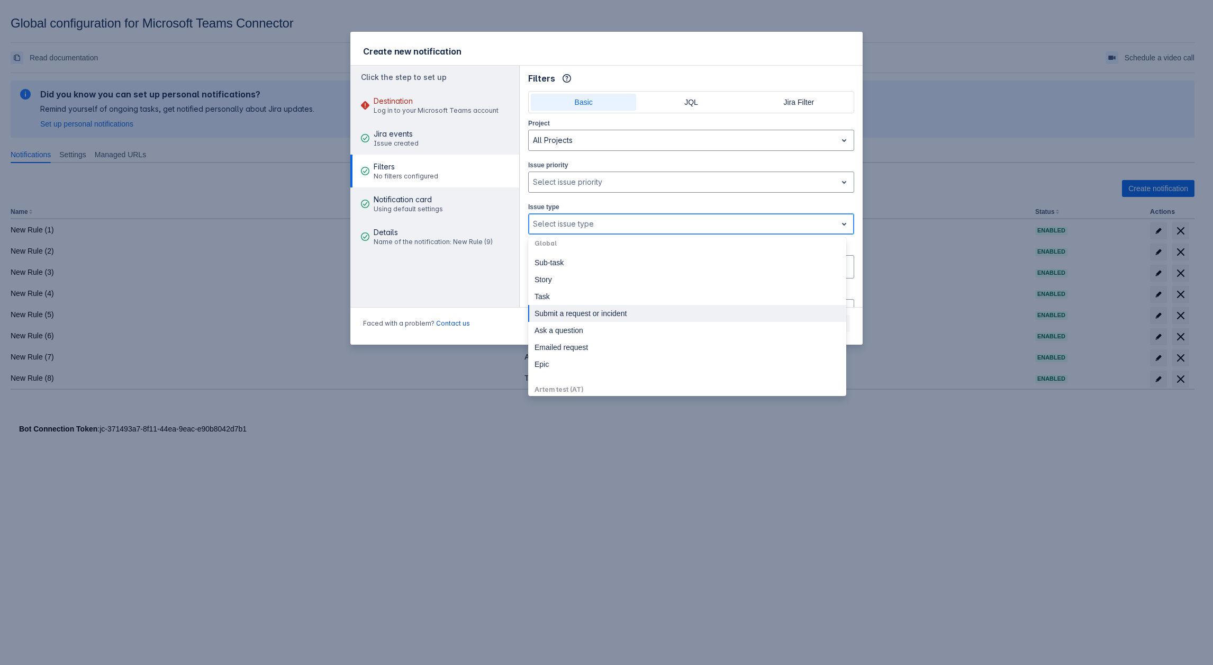
click at [586, 318] on div "Submit a request or incident" at bounding box center [687, 313] width 318 height 17
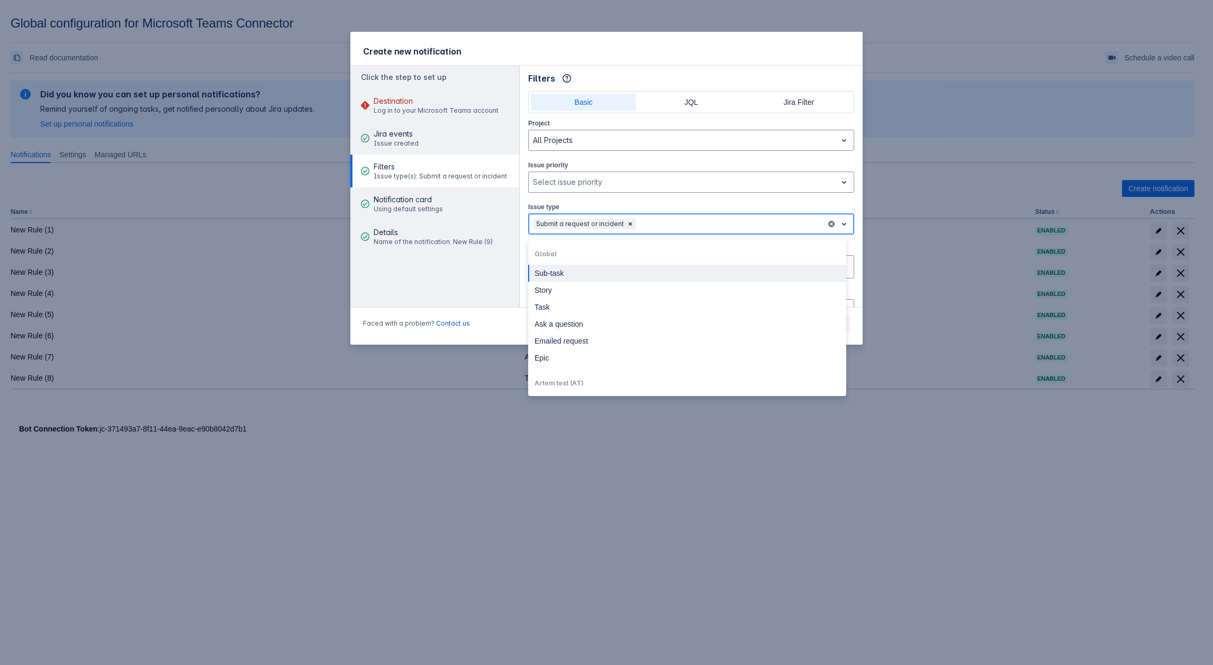
click at [660, 219] on div at bounding box center [730, 223] width 184 height 13
click at [560, 328] on div "Subtask" at bounding box center [687, 330] width 318 height 17
click at [776, 232] on div "Select issue type" at bounding box center [691, 223] width 326 height 21
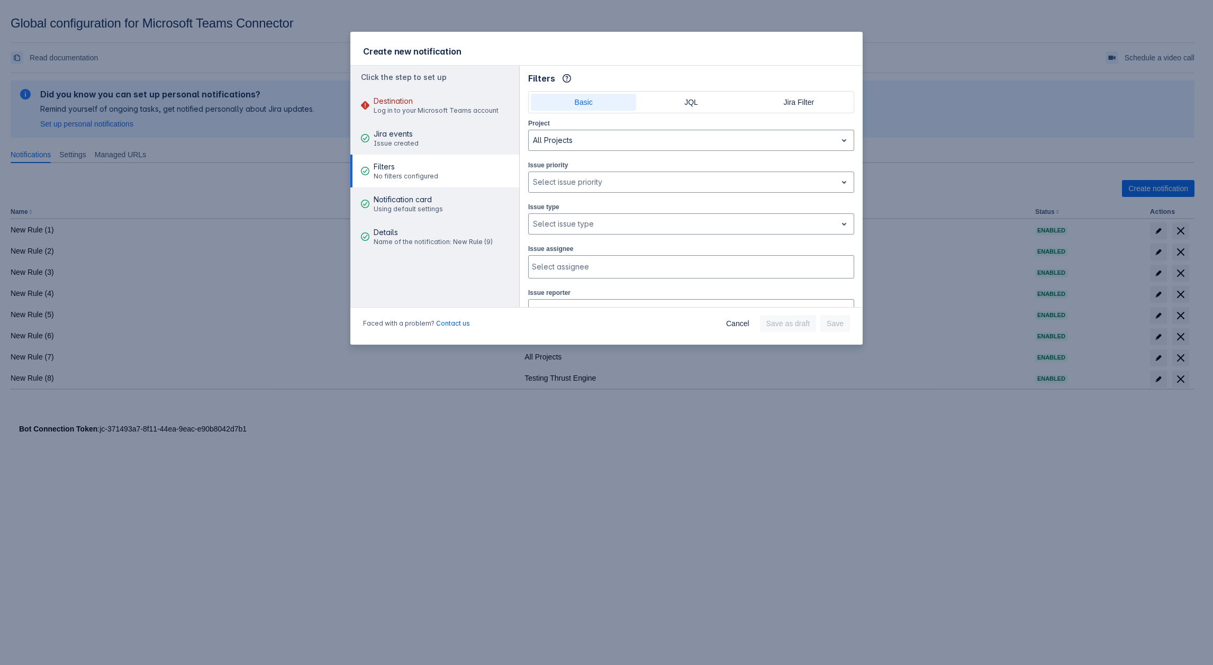
click at [470, 293] on aside "Click the step to set up Destination Log in to your Microsoft Teams account Jir…" at bounding box center [434, 186] width 169 height 241
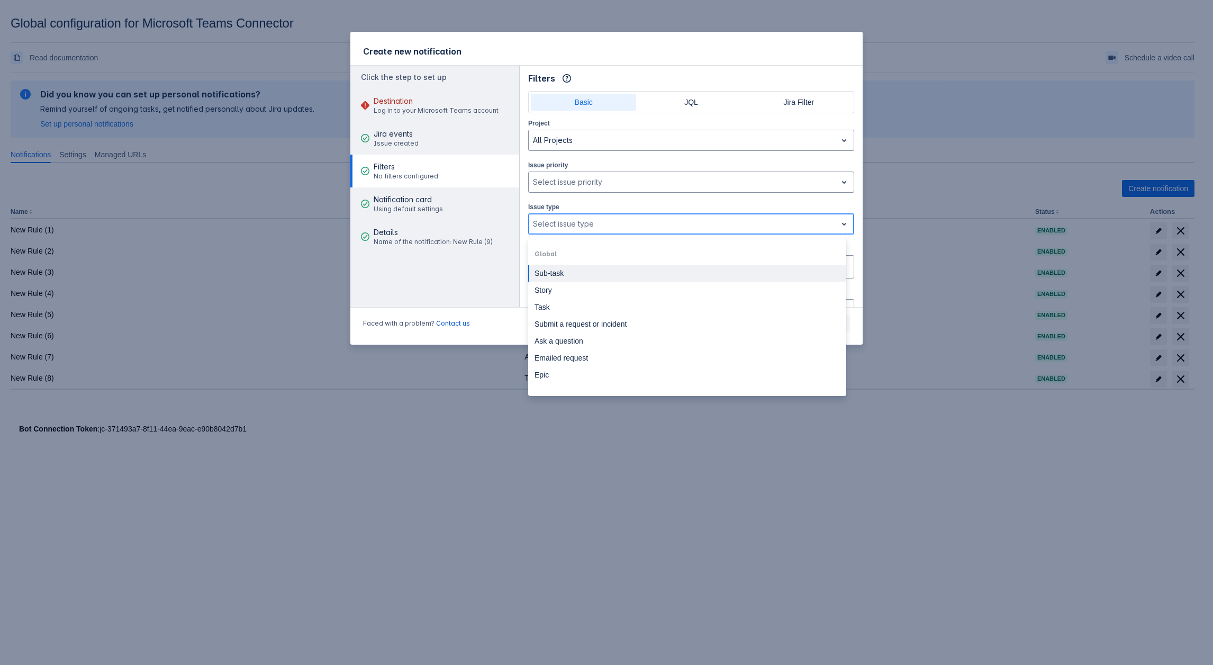
click at [603, 219] on div at bounding box center [683, 223] width 300 height 13
click at [438, 371] on div "Create new notification Click the step to set up Destination Log in to your Mic…" at bounding box center [606, 332] width 1213 height 665
click at [591, 220] on div at bounding box center [683, 223] width 300 height 13
click at [552, 196] on div "Project All Projects Issue priority , multiple selections available, Select iss…" at bounding box center [691, 390] width 326 height 547
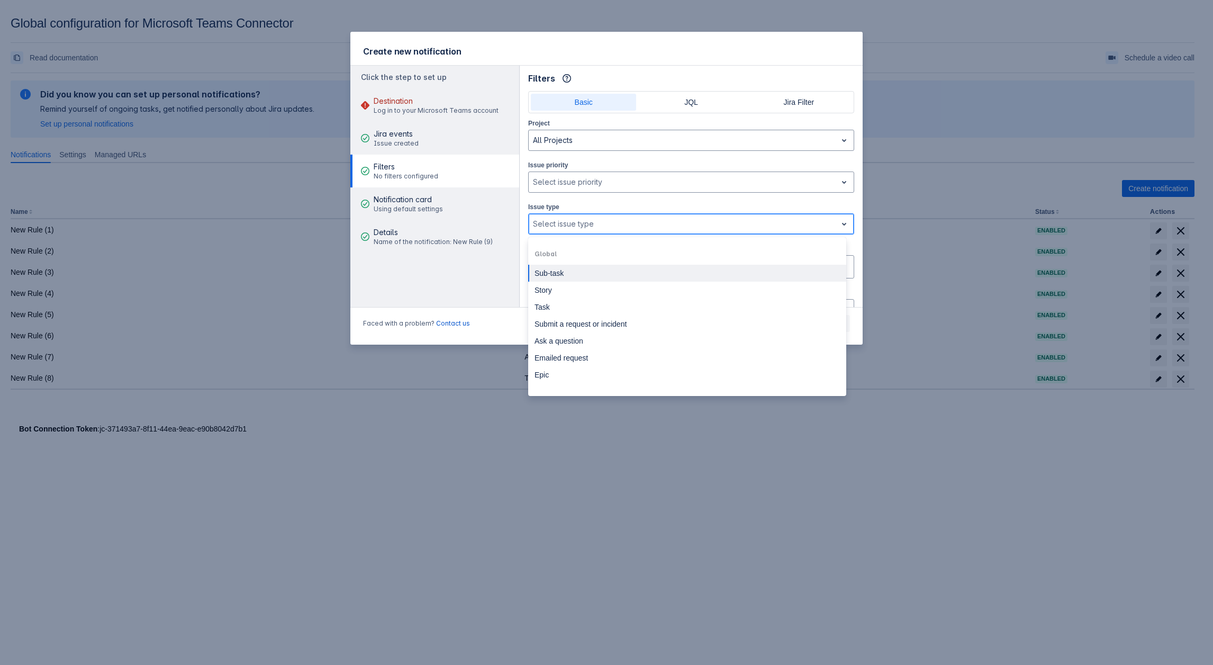
click at [583, 226] on div at bounding box center [683, 223] width 300 height 13
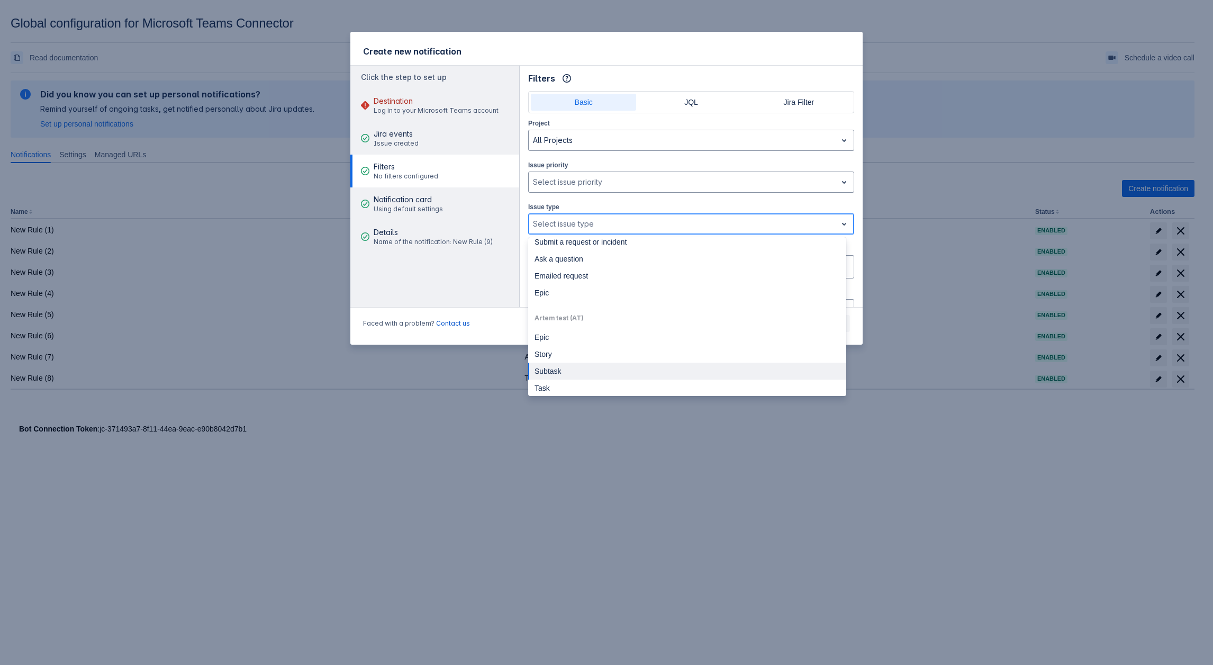
scroll to position [0, 0]
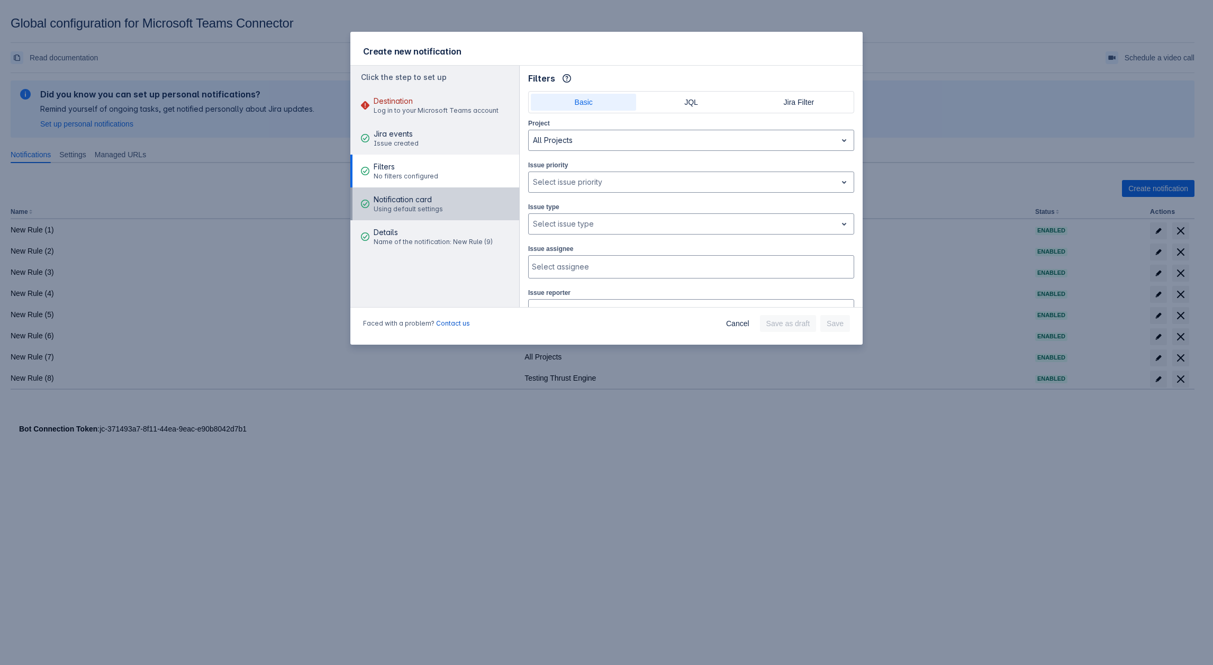
click at [459, 206] on button "Notification card Using default settings" at bounding box center [434, 203] width 169 height 33
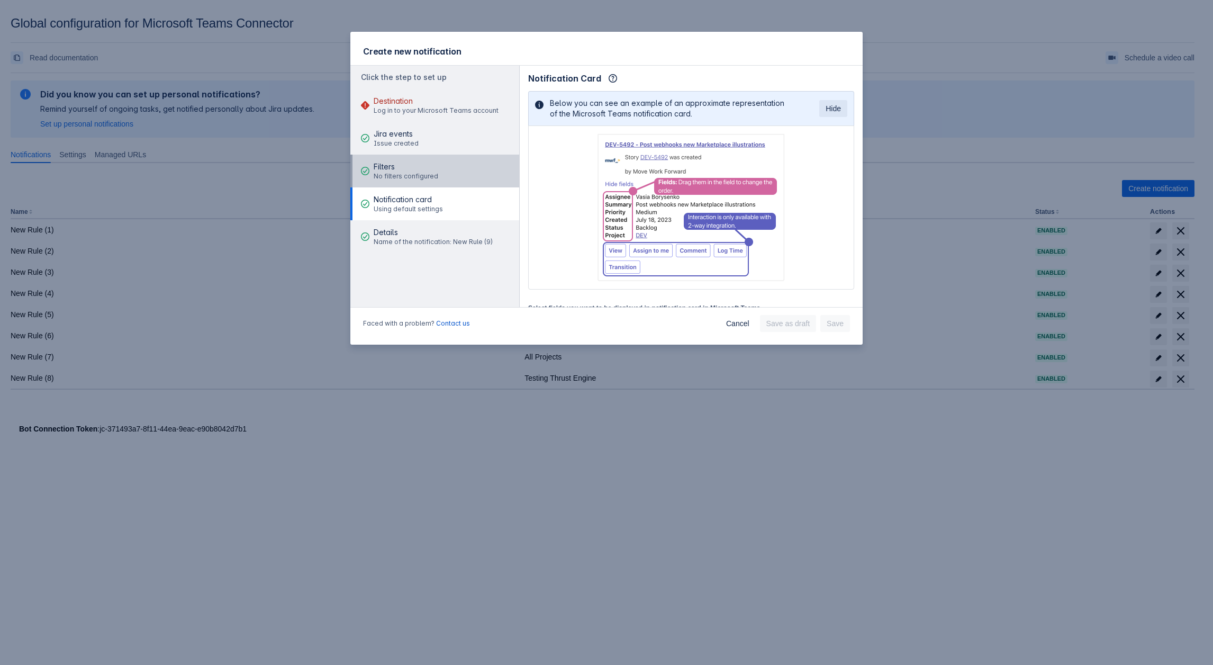
click at [425, 166] on span "Filters" at bounding box center [406, 166] width 65 height 11
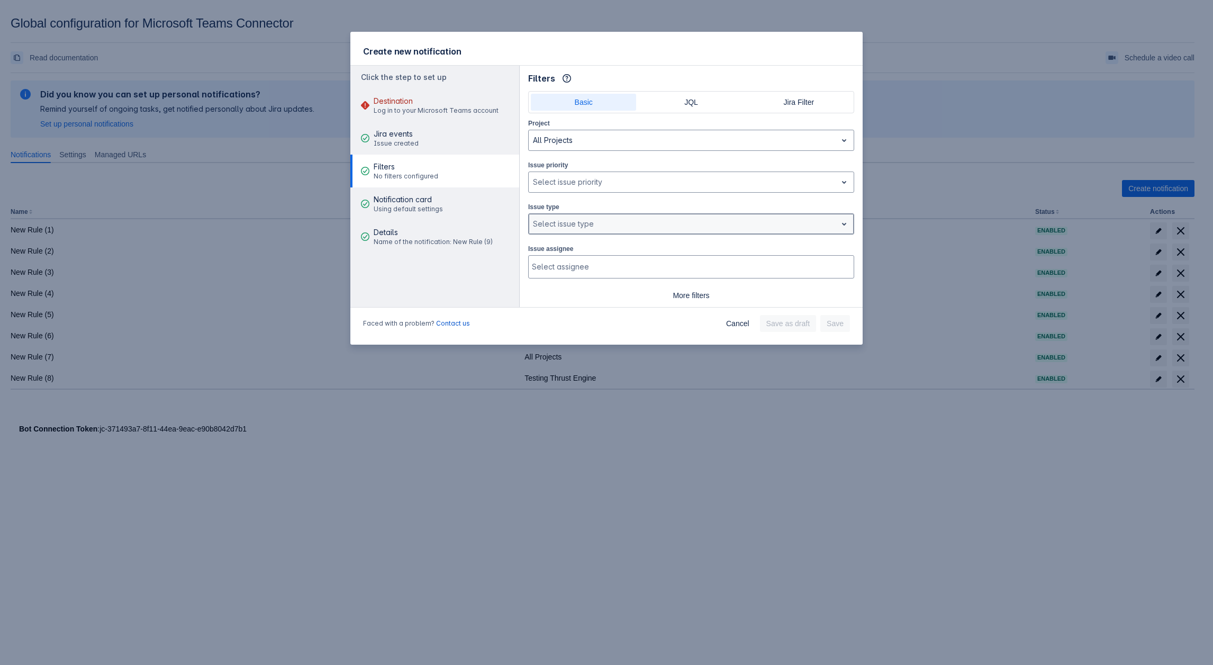
click at [623, 217] on div at bounding box center [683, 223] width 300 height 13
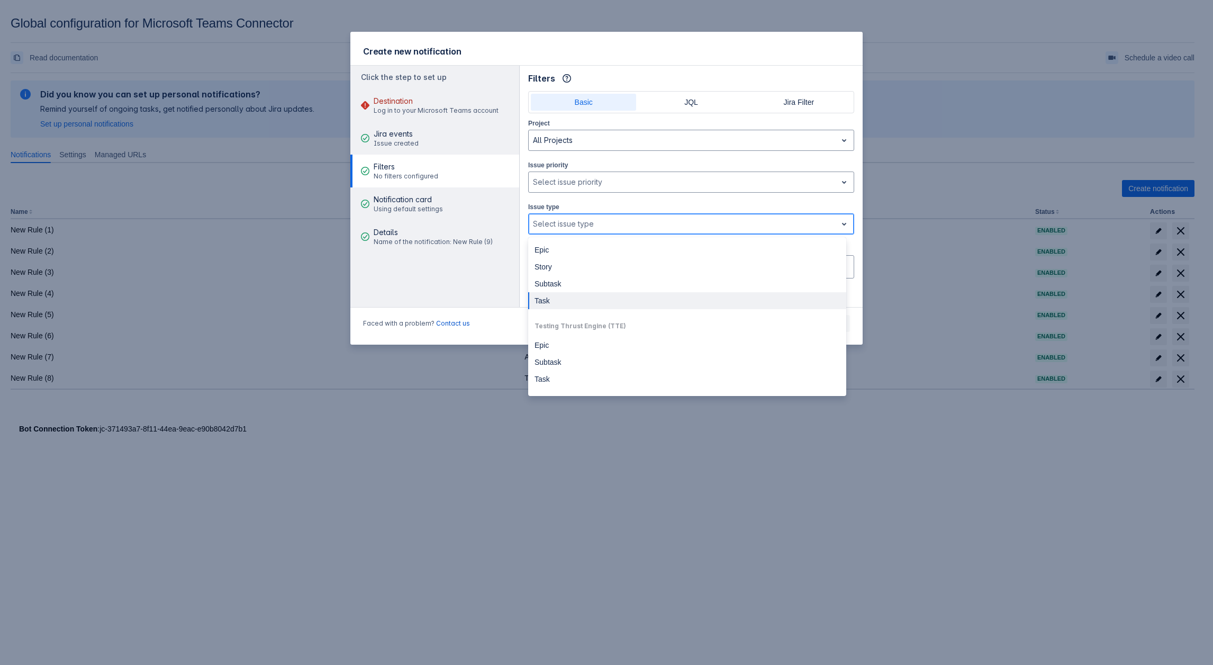
scroll to position [116, 0]
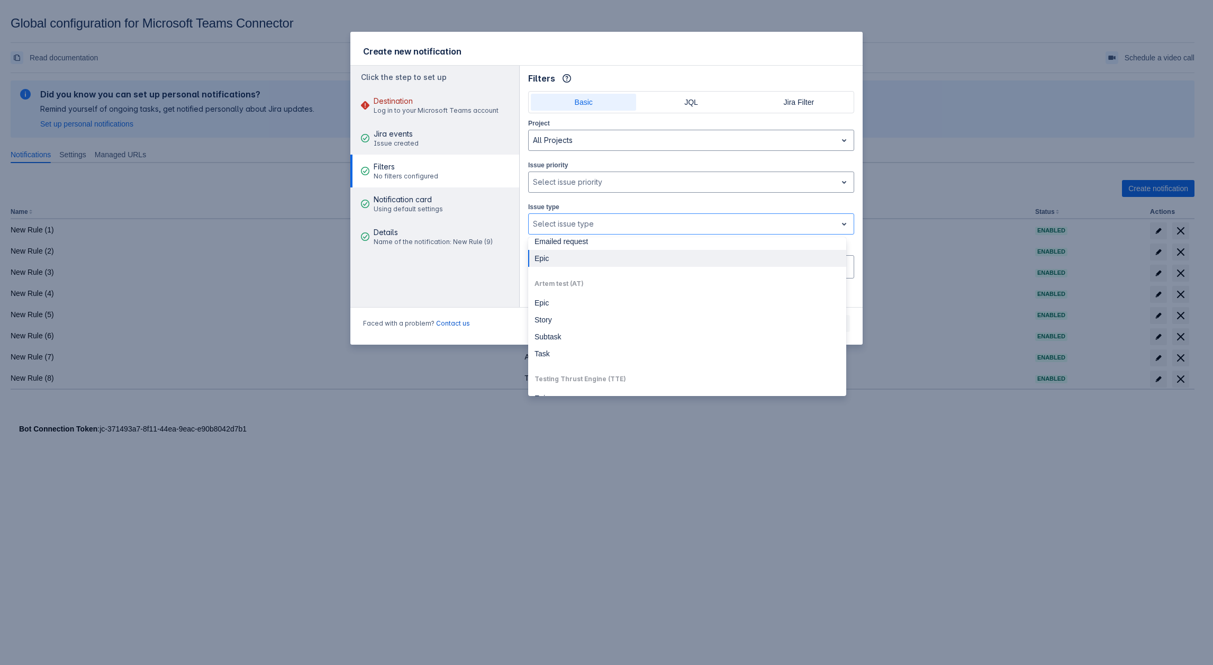
click at [443, 268] on aside "Click the step to set up Destination Log in to your Microsoft Teams account Jir…" at bounding box center [434, 186] width 169 height 241
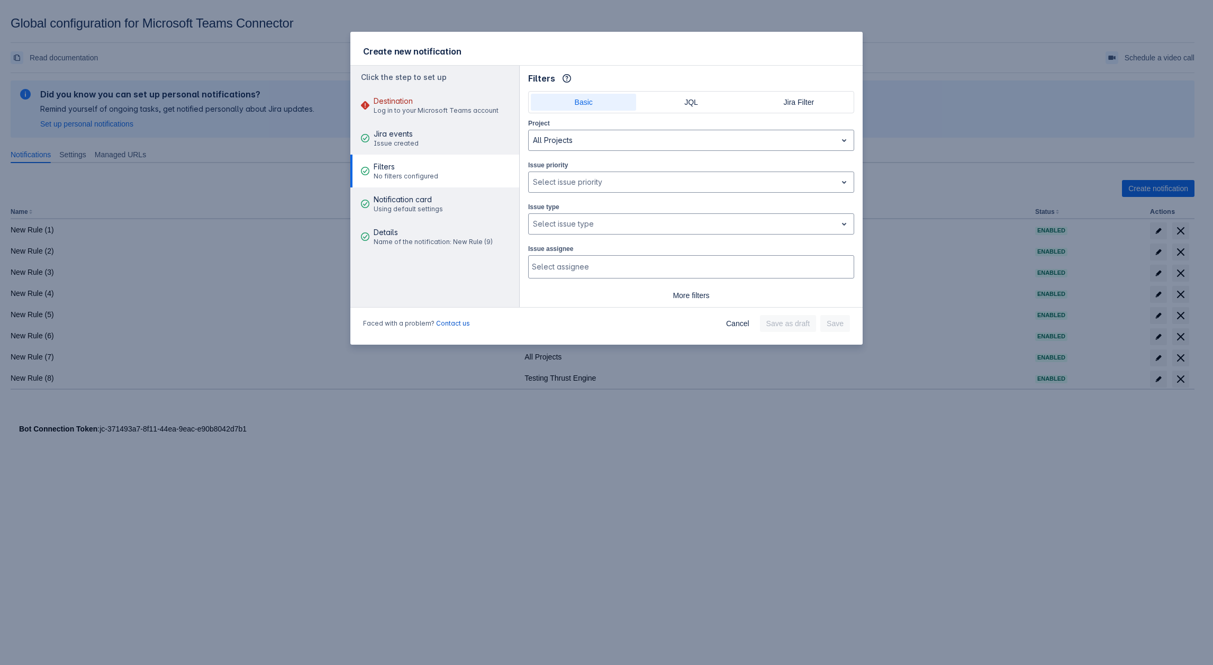
drag, startPoint x: 301, startPoint y: 266, endPoint x: 254, endPoint y: 231, distance: 58.6
click at [301, 266] on div "Create new notification Click the step to set up Destination Log in to your Mic…" at bounding box center [606, 332] width 1213 height 665
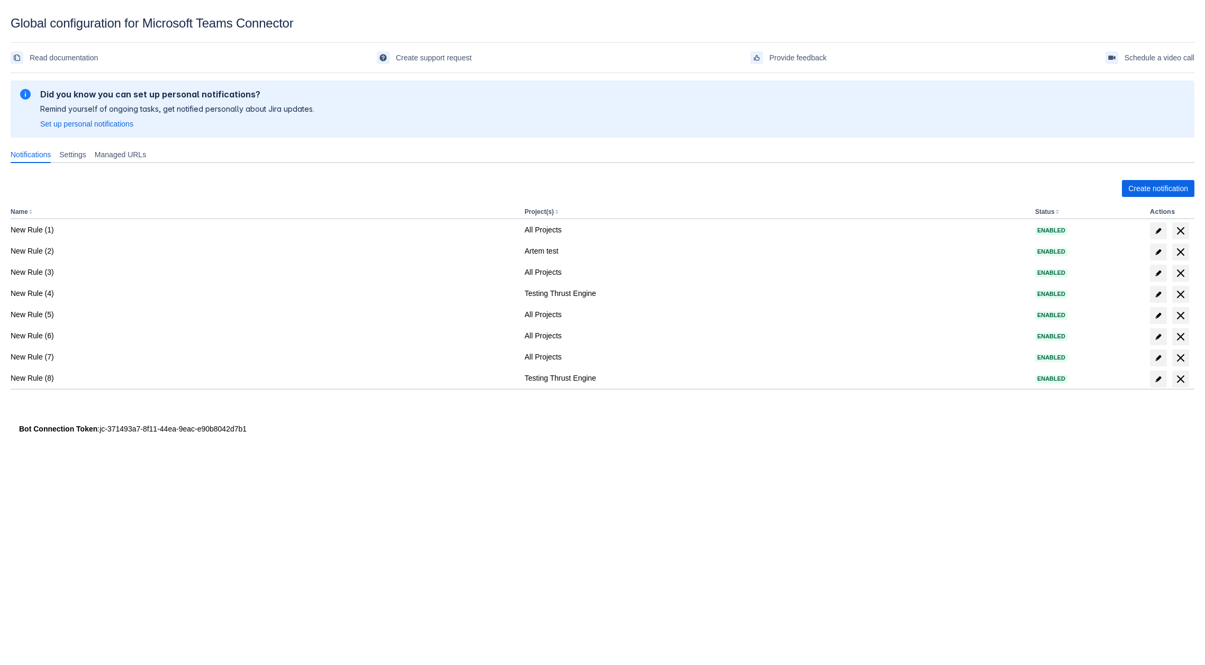
click at [1158, 178] on div "Create notification Name Project(s) Status Actions New Rule (1) All Projects En…" at bounding box center [603, 295] width 1184 height 248
click at [1154, 183] on span "Create notification" at bounding box center [1158, 188] width 60 height 17
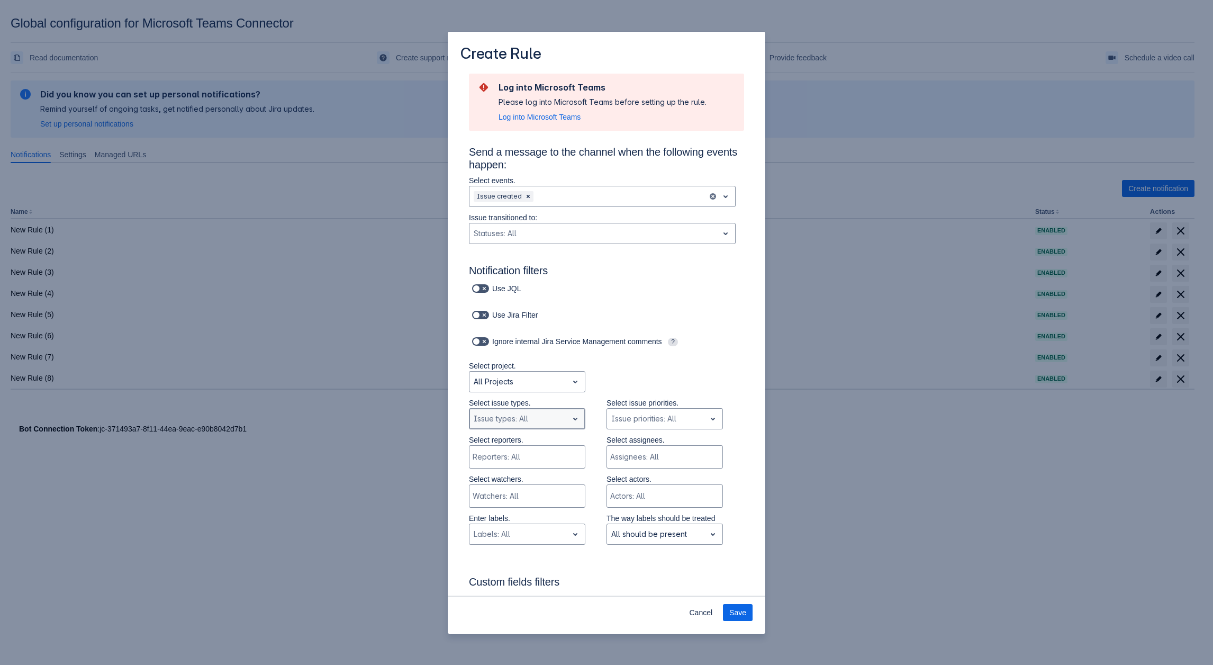
click at [559, 422] on div "Scrollable content" at bounding box center [519, 418] width 90 height 13
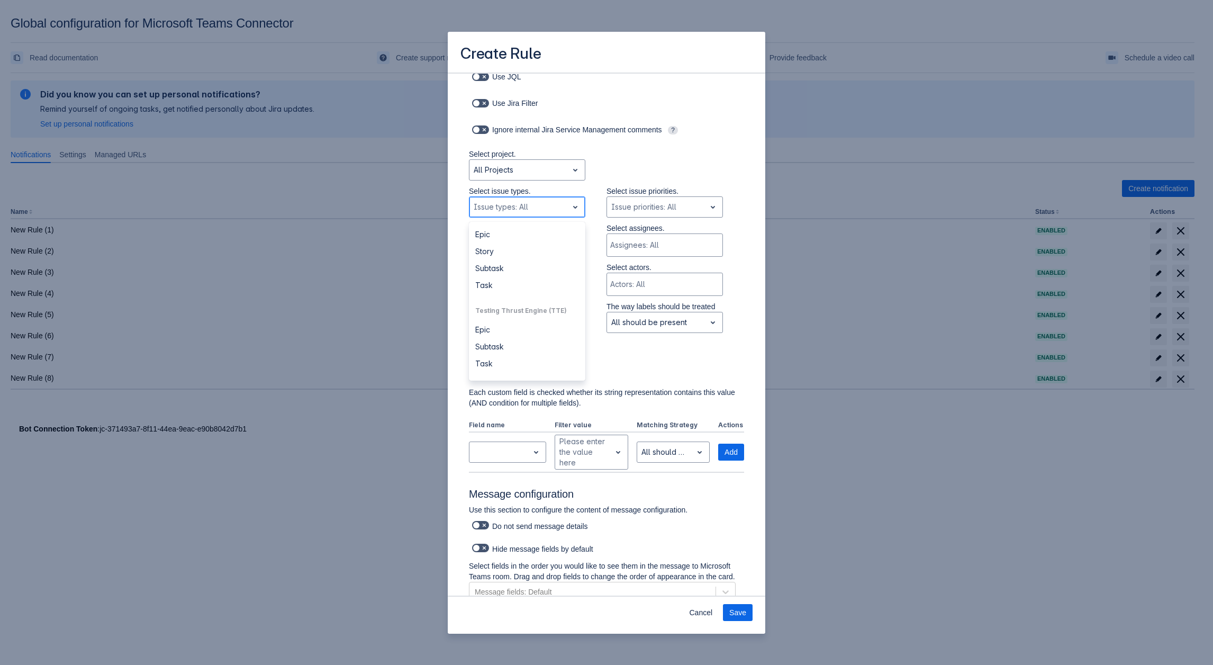
scroll to position [180, 0]
click at [560, 157] on p "Select project." at bounding box center [527, 154] width 116 height 11
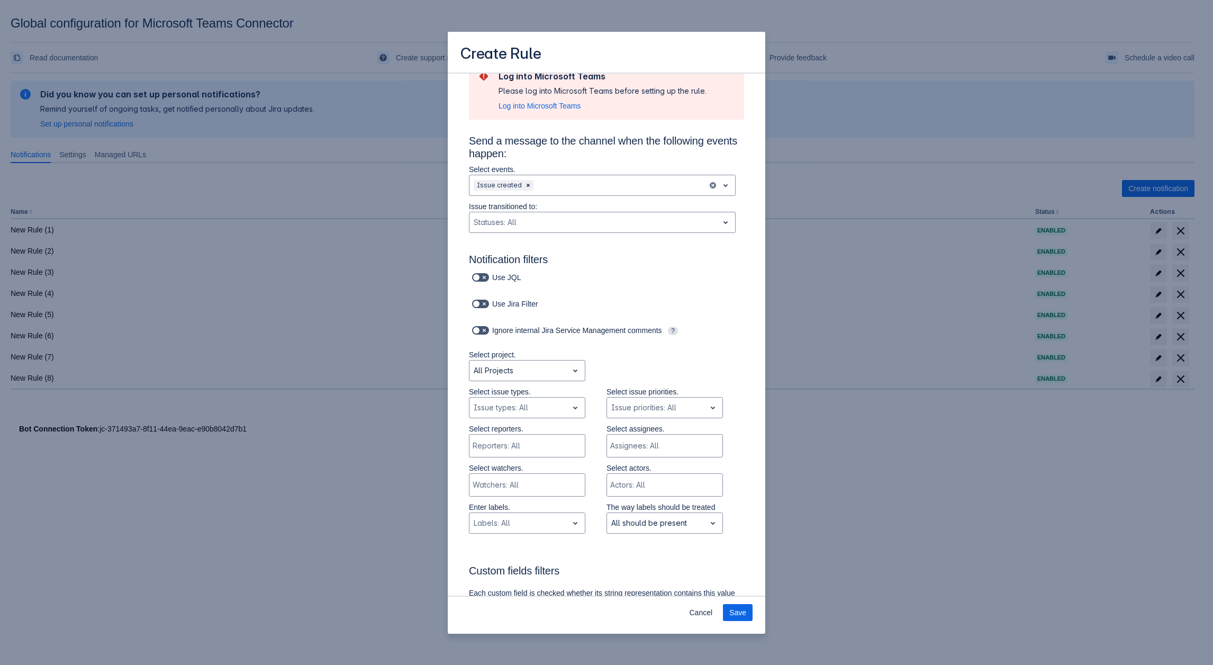
scroll to position [0, 0]
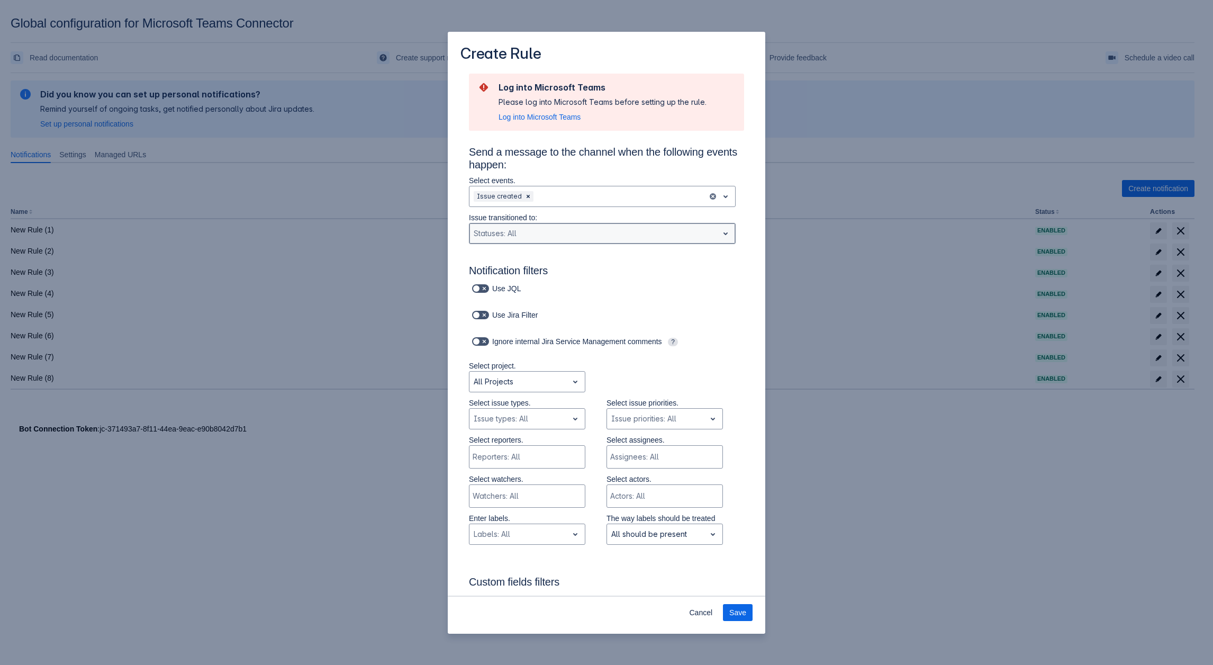
click at [550, 234] on div "Scrollable content" at bounding box center [594, 233] width 240 height 13
